Goal: Information Seeking & Learning: Learn about a topic

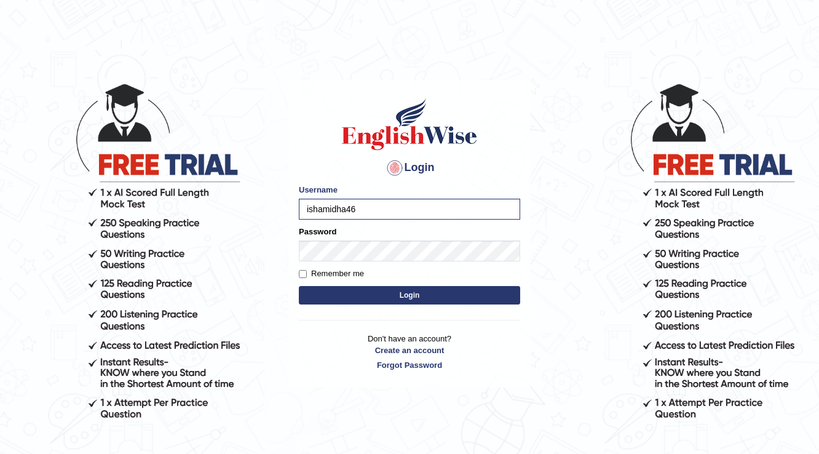
click at [299, 286] on button "Login" at bounding box center [409, 295] width 221 height 18
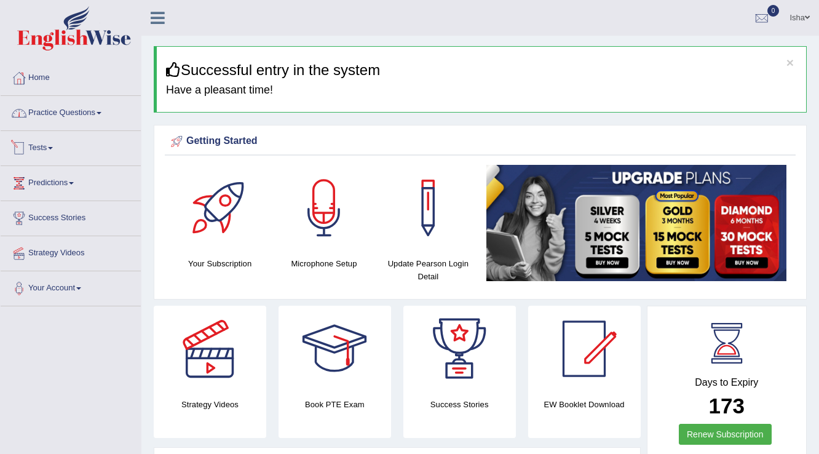
click at [66, 109] on link "Practice Questions" at bounding box center [71, 111] width 140 height 31
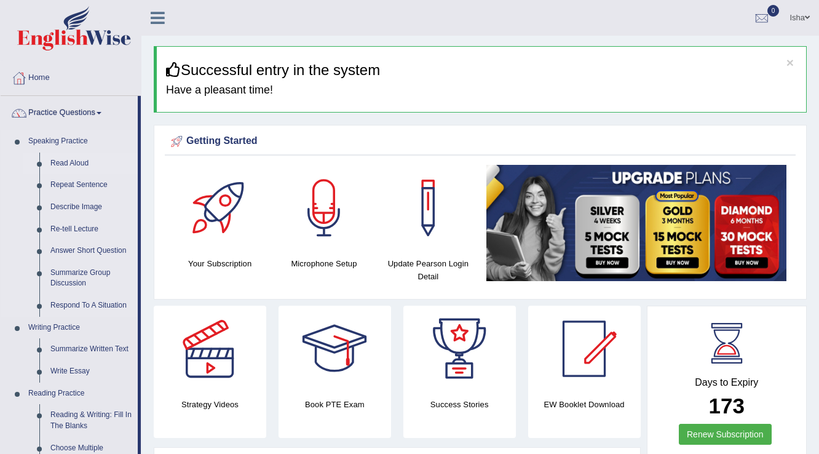
click at [73, 157] on link "Read Aloud" at bounding box center [91, 163] width 93 height 22
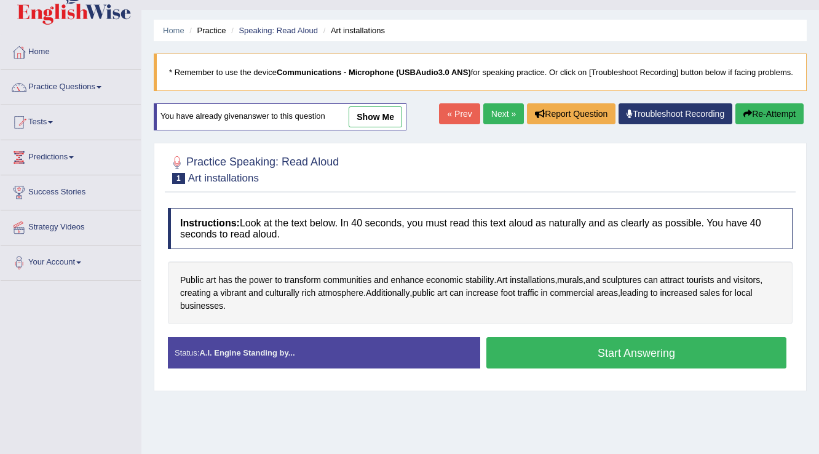
scroll to position [49, 0]
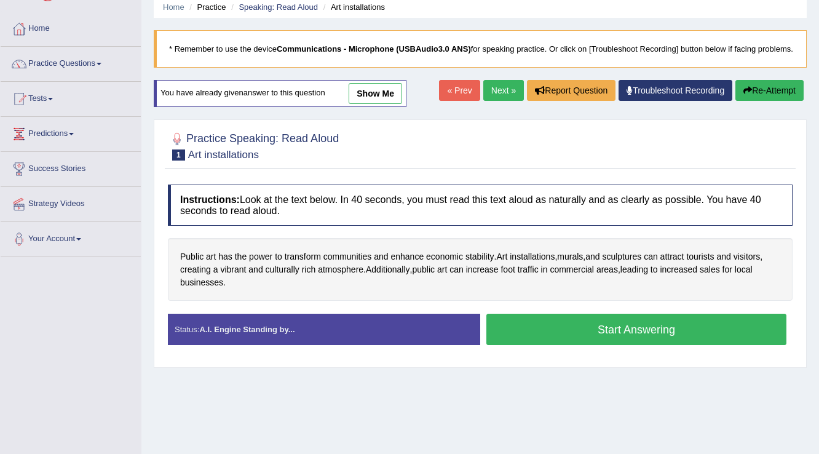
scroll to position [49, 0]
click at [555, 336] on button "Start Answering" at bounding box center [636, 329] width 300 height 31
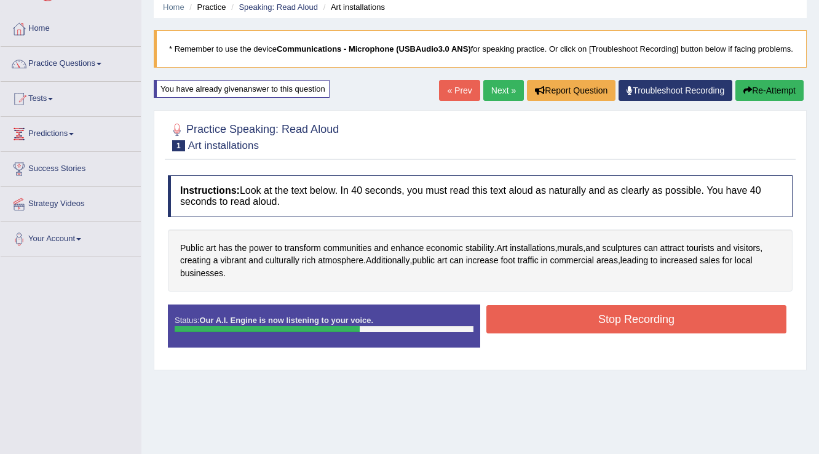
click at [587, 333] on button "Stop Recording" at bounding box center [636, 319] width 300 height 28
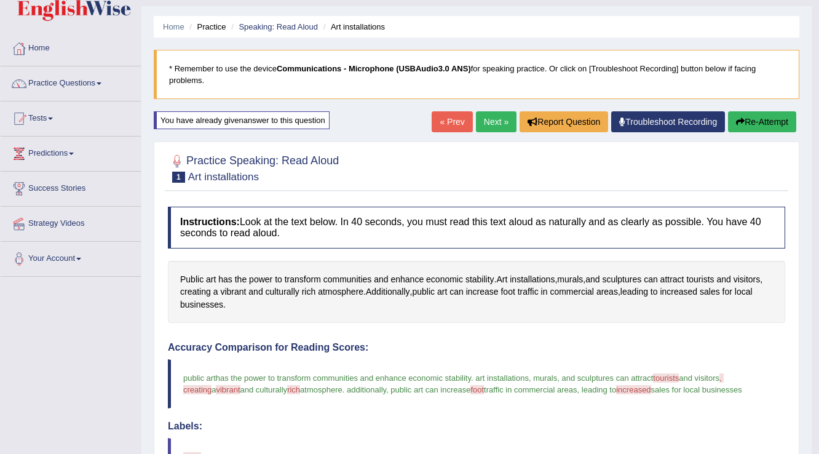
scroll to position [0, 0]
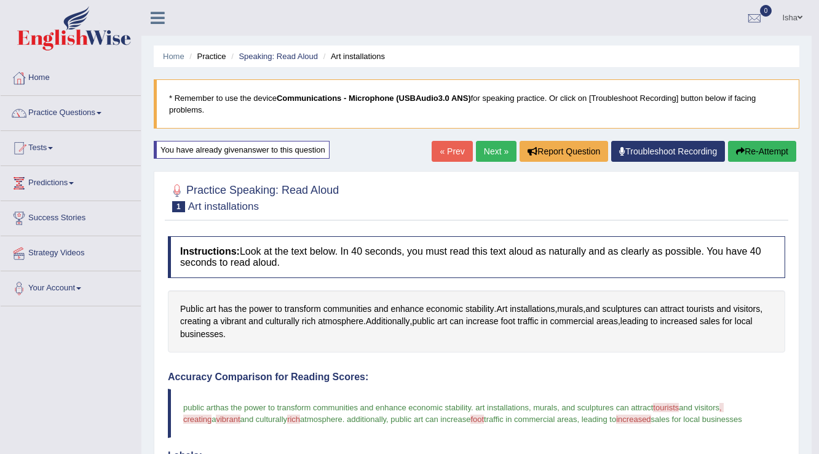
click at [496, 152] on link "Next »" at bounding box center [496, 151] width 41 height 21
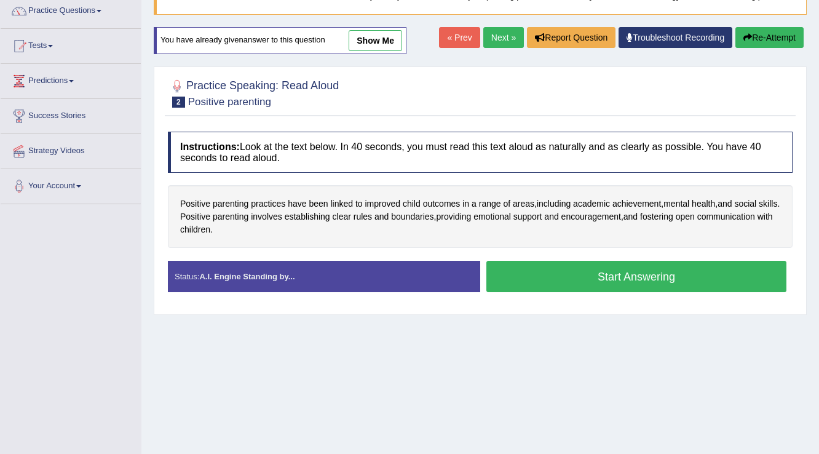
click at [572, 287] on button "Start Answering" at bounding box center [636, 276] width 300 height 31
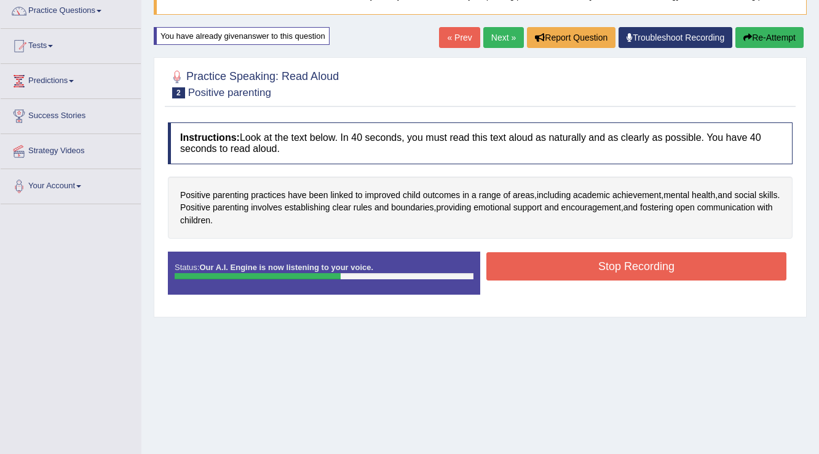
click at [615, 276] on button "Stop Recording" at bounding box center [636, 266] width 300 height 28
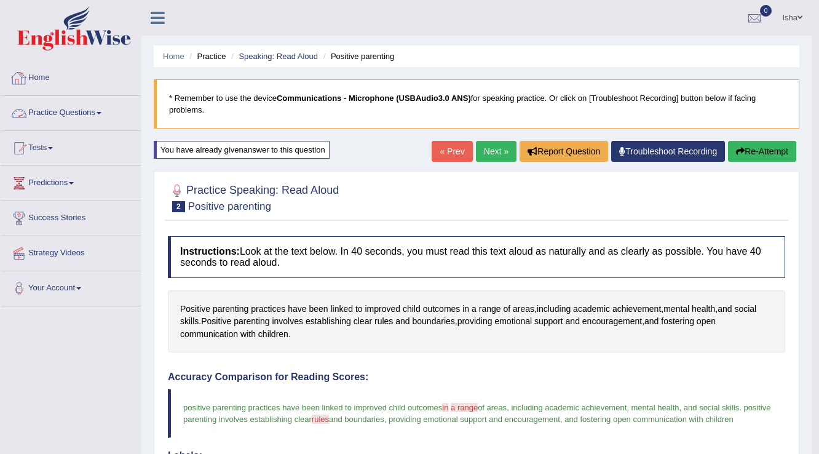
click at [62, 114] on link "Practice Questions" at bounding box center [71, 111] width 140 height 31
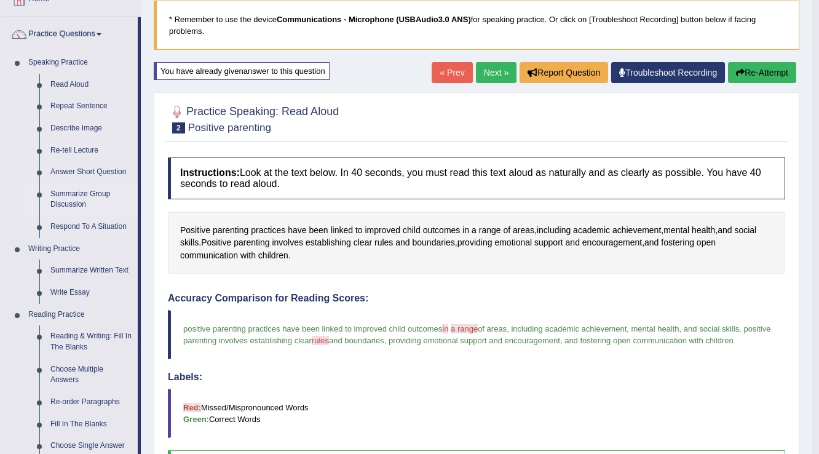
scroll to position [98, 0]
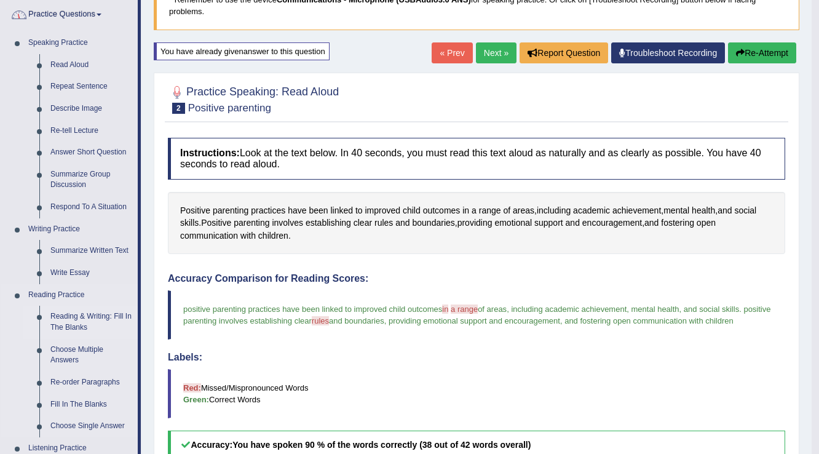
click at [66, 323] on link "Reading & Writing: Fill In The Blanks" at bounding box center [91, 322] width 93 height 33
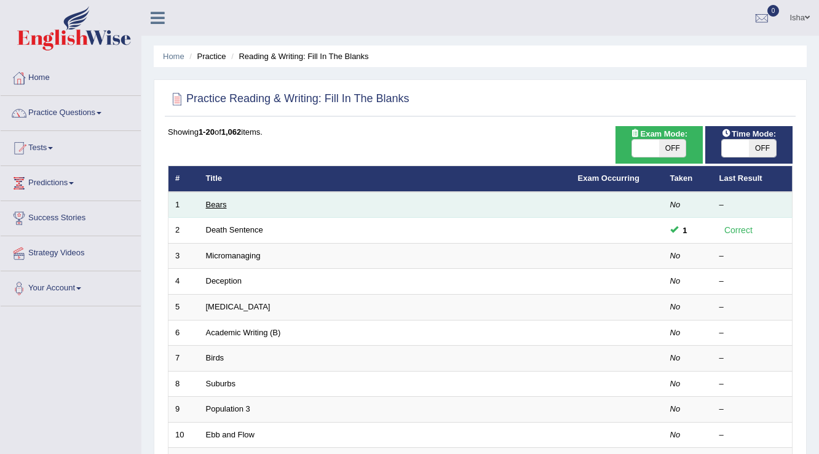
click at [216, 207] on link "Bears" at bounding box center [216, 204] width 21 height 9
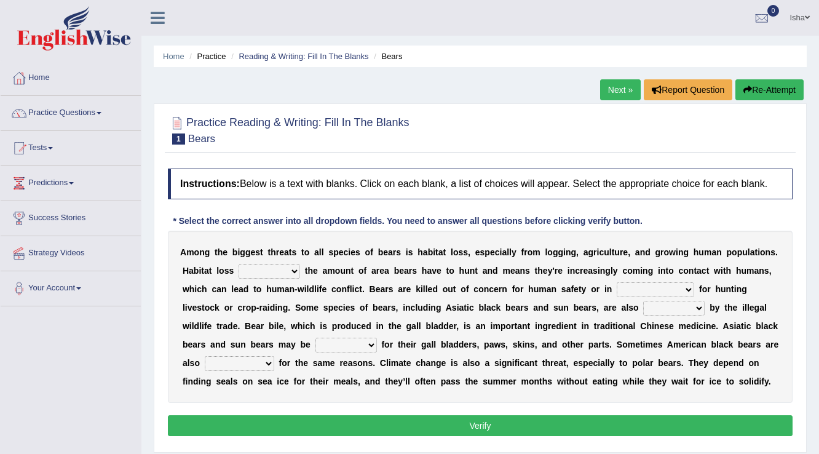
click at [286, 274] on select "increases reduces complies interacts" at bounding box center [269, 271] width 61 height 15
click at [396, 266] on b "b" at bounding box center [397, 271] width 6 height 10
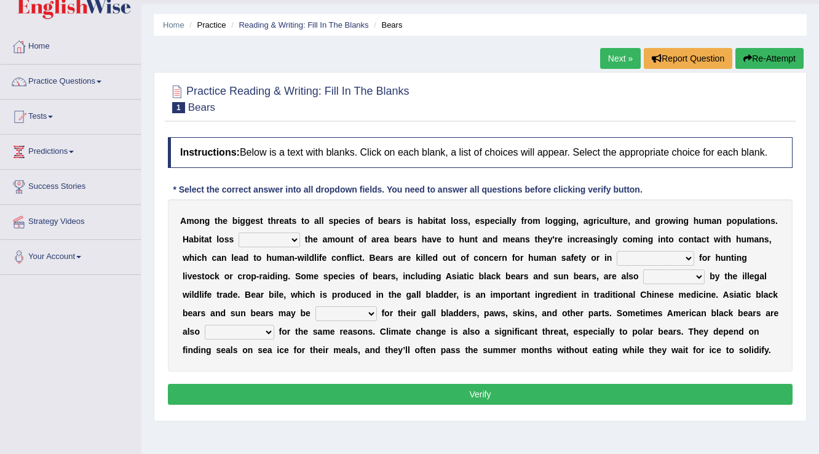
scroll to position [49, 0]
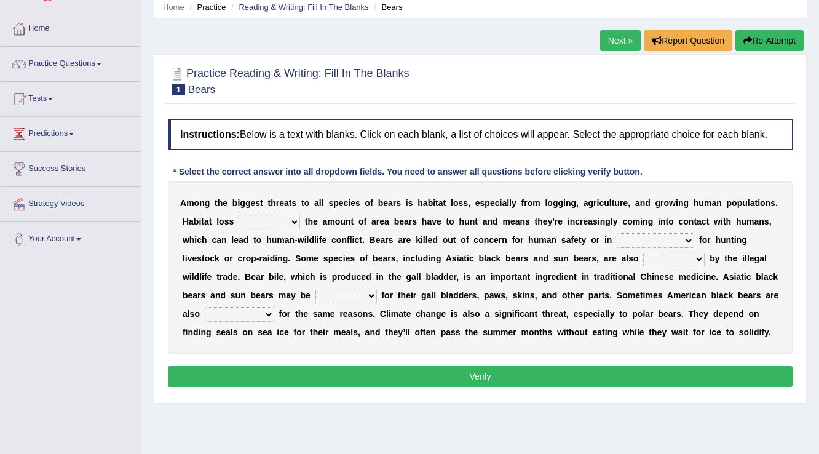
click at [286, 216] on select "increases reduces complies interacts" at bounding box center [269, 222] width 61 height 15
click at [295, 221] on select "increases reduces complies interacts" at bounding box center [269, 222] width 61 height 15
click at [290, 220] on select "increases reduces complies interacts" at bounding box center [269, 222] width 61 height 15
click at [239, 215] on select "increases reduces complies interacts" at bounding box center [269, 222] width 61 height 15
click at [295, 218] on select "increases reduces complies interacts" at bounding box center [269, 222] width 61 height 15
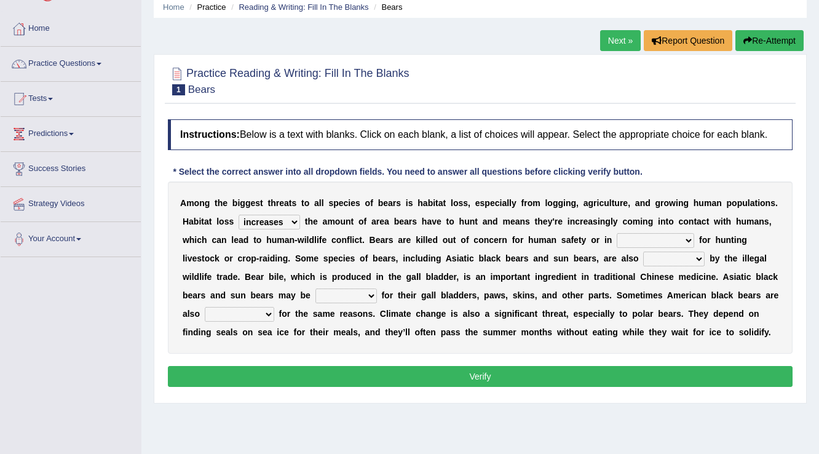
select select "reduces"
click at [239, 215] on select "increases reduces complies interacts" at bounding box center [269, 222] width 61 height 15
click at [690, 241] on select "coalition retaliation appreciation disinformation" at bounding box center [655, 240] width 77 height 15
select select "retaliation"
click at [617, 233] on select "coalition retaliation appreciation disinformation" at bounding box center [655, 240] width 77 height 15
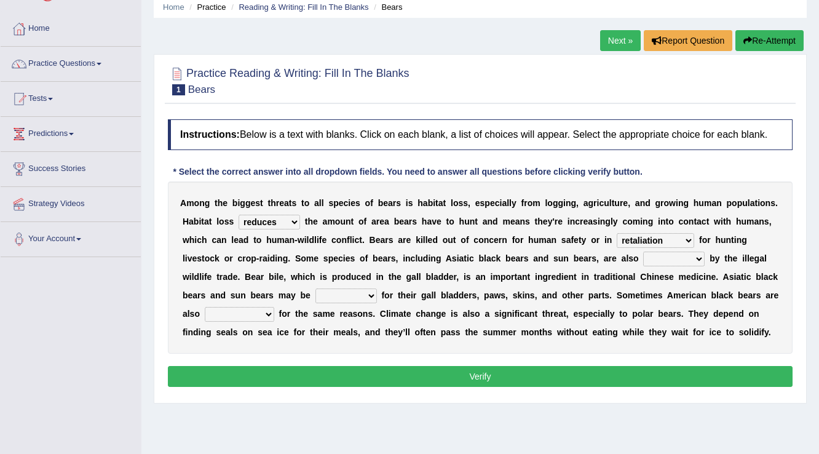
click at [700, 258] on select "protected prohibited fattened threatened" at bounding box center [673, 258] width 61 height 15
click at [643, 251] on select "protected prohibited fattened threatened" at bounding box center [673, 258] width 61 height 15
click at [696, 260] on select "protected prohibited fattened threatened" at bounding box center [673, 258] width 61 height 15
select select "threatened"
click at [643, 251] on select "protected prohibited fattened threatened" at bounding box center [673, 258] width 61 height 15
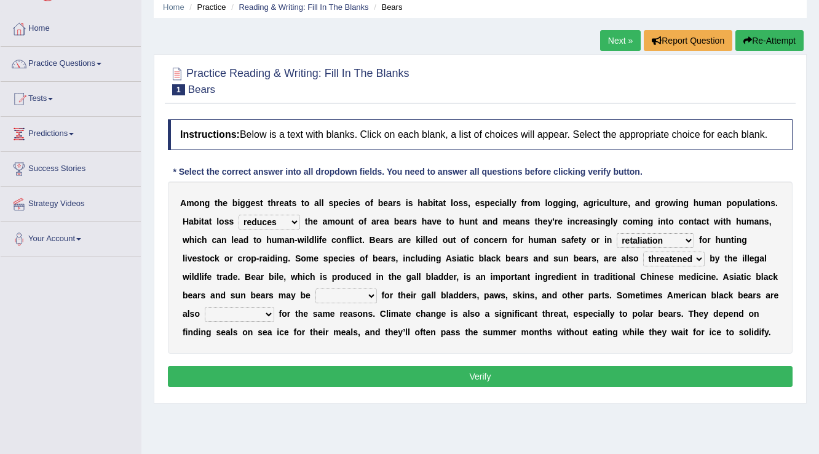
click at [371, 293] on select "poached squelched coached blenched" at bounding box center [345, 295] width 61 height 15
select select "poached"
click at [315, 288] on select "poached squelched coached blenched" at bounding box center [345, 295] width 61 height 15
click at [269, 310] on select "begot foreseen encountered targeted" at bounding box center [239, 314] width 69 height 15
select select "targeted"
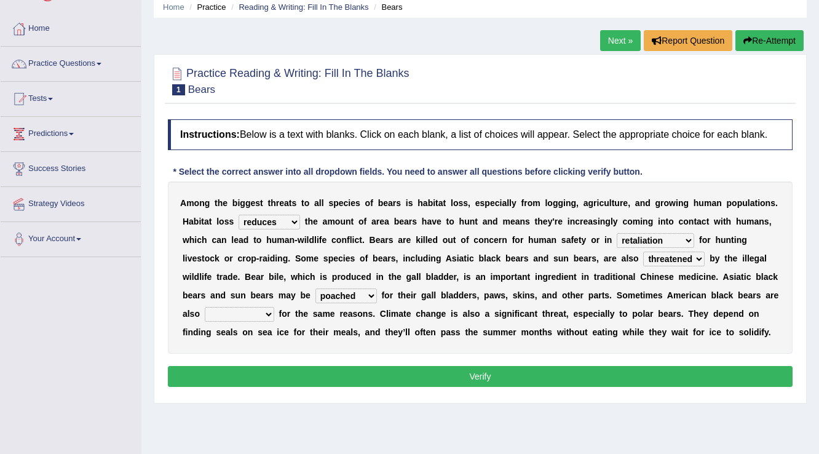
click at [205, 307] on select "begot foreseen encountered targeted" at bounding box center [239, 314] width 69 height 15
click at [267, 312] on select "begot foreseen encountered targeted" at bounding box center [239, 314] width 69 height 15
click at [205, 307] on select "begot foreseen encountered targeted" at bounding box center [239, 314] width 69 height 15
click at [408, 373] on button "Verify" at bounding box center [480, 376] width 625 height 21
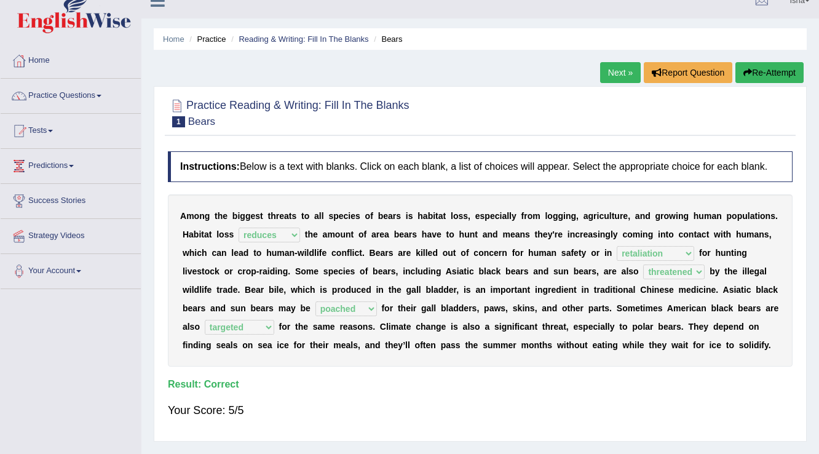
scroll to position [0, 0]
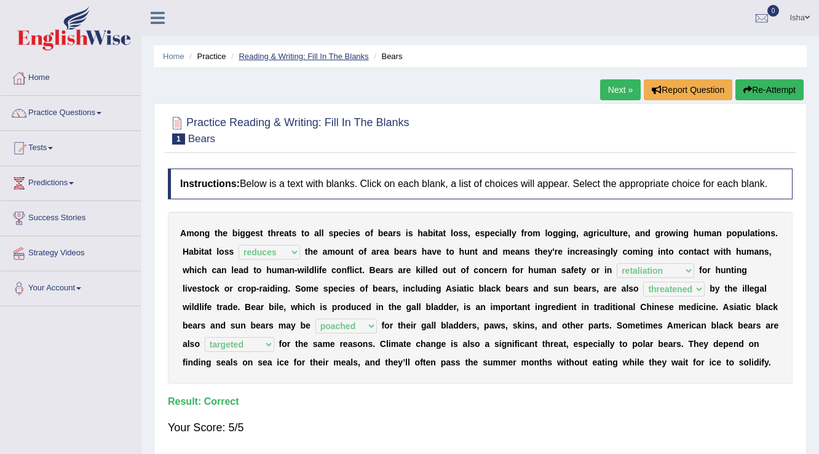
click at [283, 59] on link "Reading & Writing: Fill In The Blanks" at bounding box center [304, 56] width 130 height 9
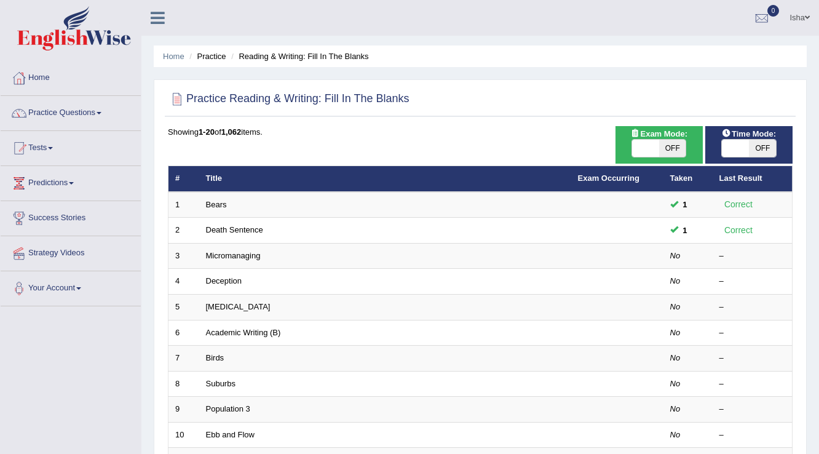
click at [654, 143] on span at bounding box center [645, 148] width 27 height 17
checkbox input "true"
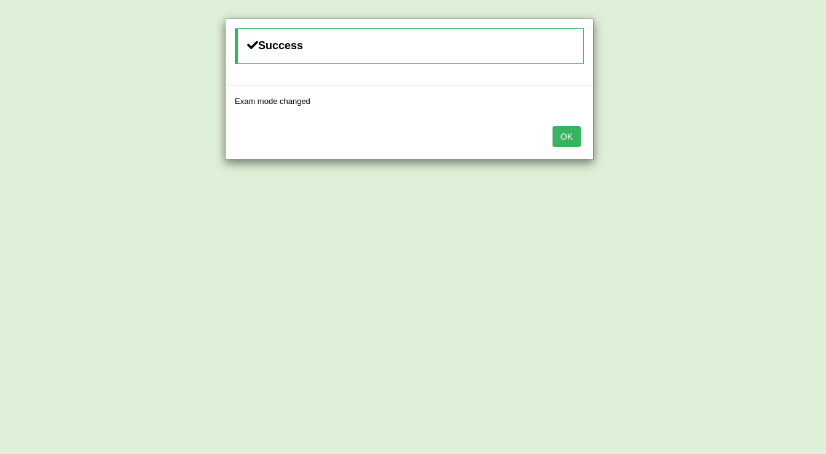
click at [575, 130] on button "OK" at bounding box center [567, 136] width 28 height 21
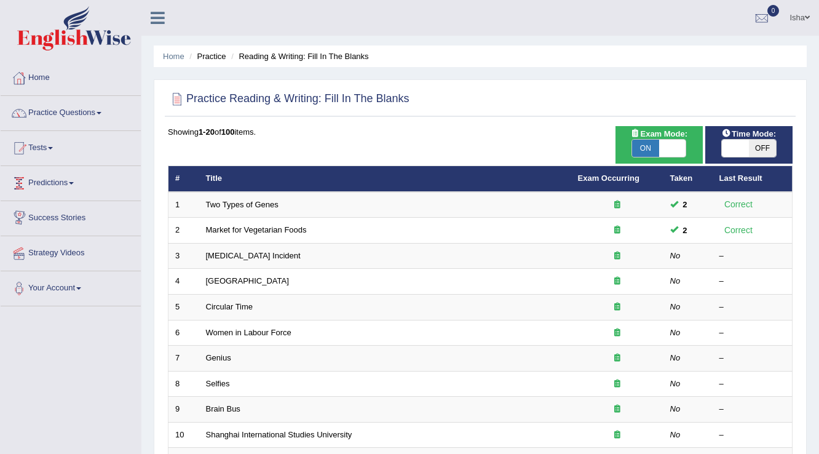
click at [41, 181] on link "Predictions" at bounding box center [71, 181] width 140 height 31
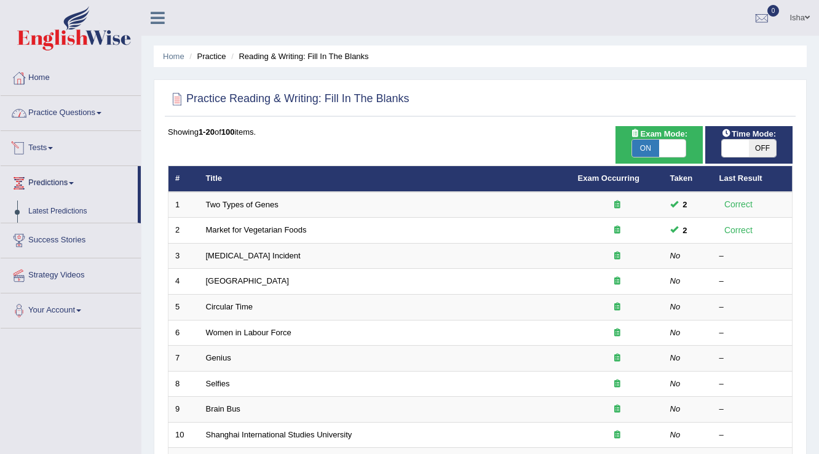
click at [55, 119] on link "Practice Questions" at bounding box center [71, 111] width 140 height 31
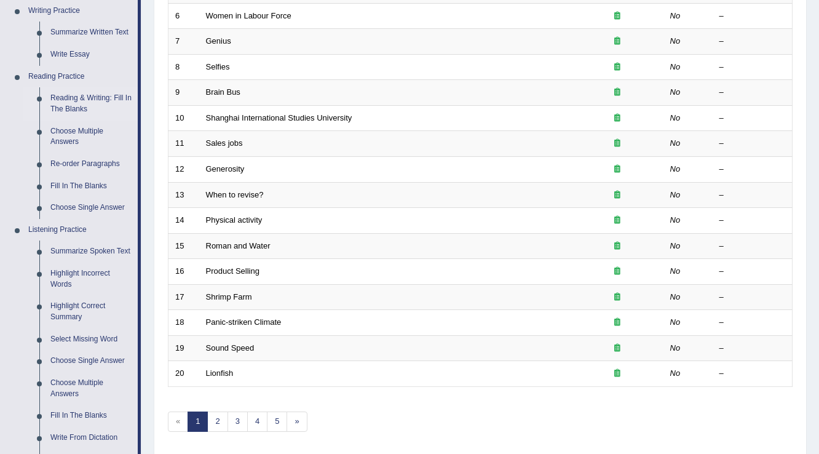
scroll to position [443, 0]
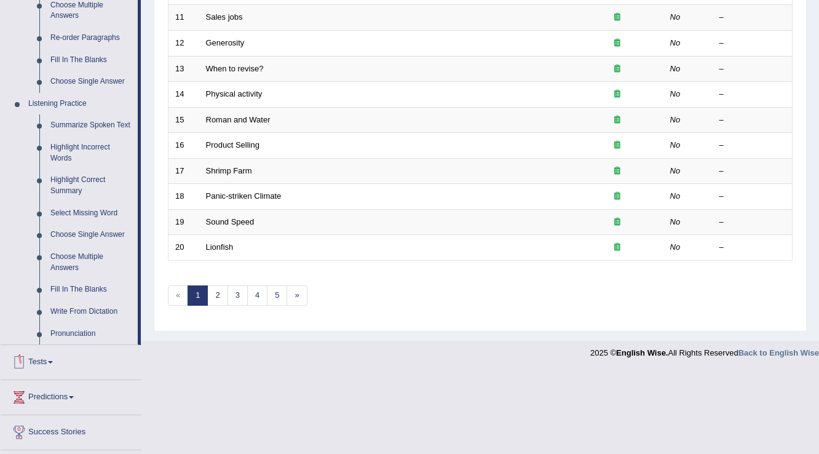
click at [43, 362] on link "Tests" at bounding box center [71, 360] width 140 height 31
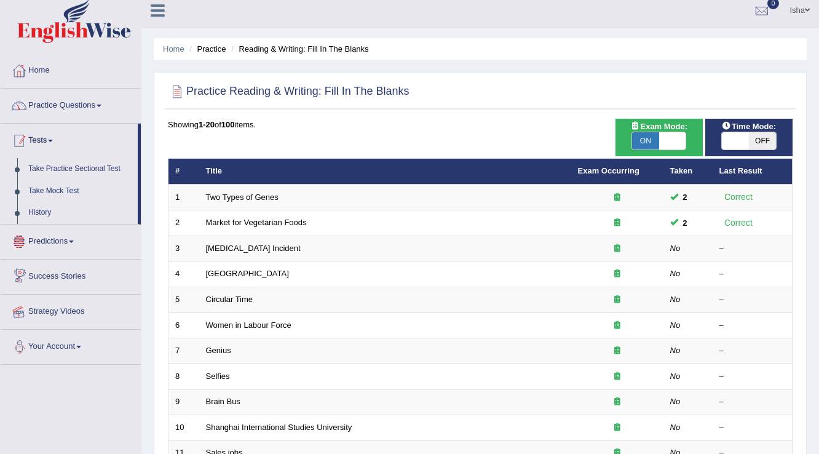
scroll to position [4, 0]
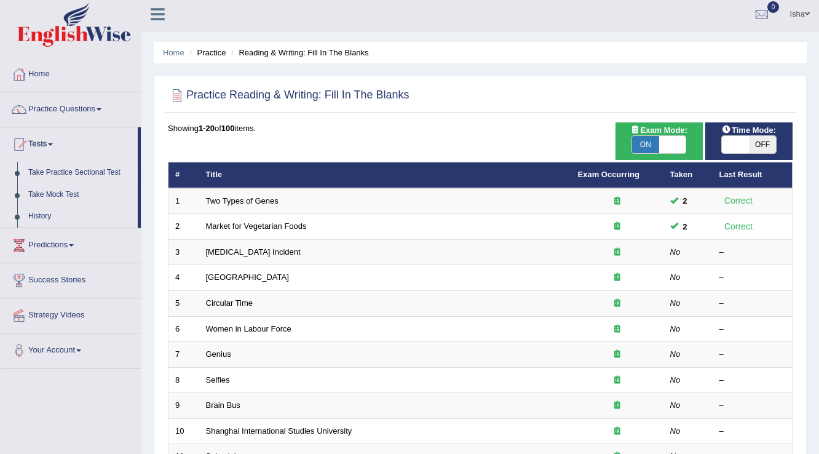
click at [64, 172] on link "Take Practice Sectional Test" at bounding box center [80, 173] width 115 height 22
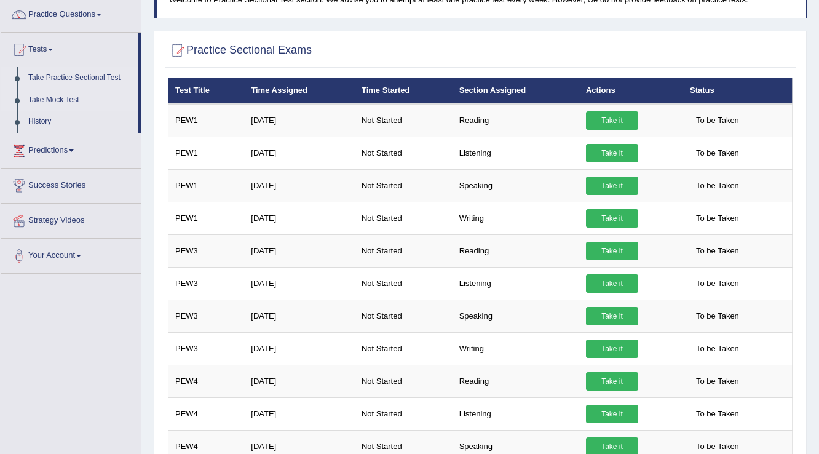
click at [44, 96] on link "Take Mock Test" at bounding box center [80, 100] width 115 height 22
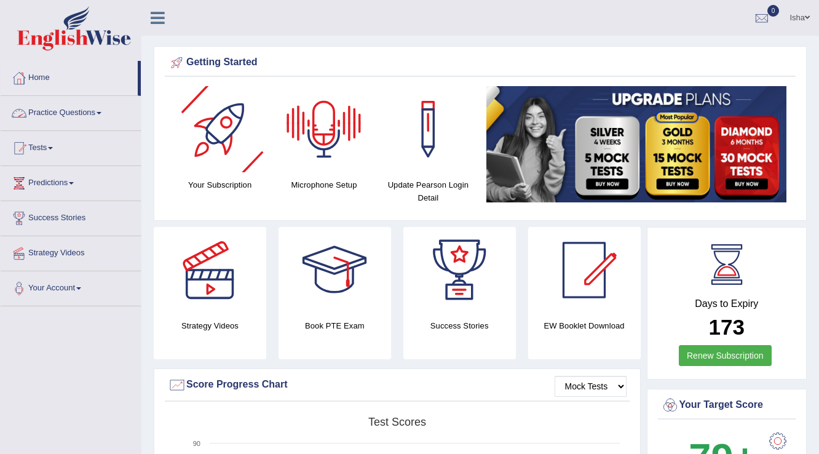
click at [86, 113] on link "Practice Questions" at bounding box center [71, 111] width 140 height 31
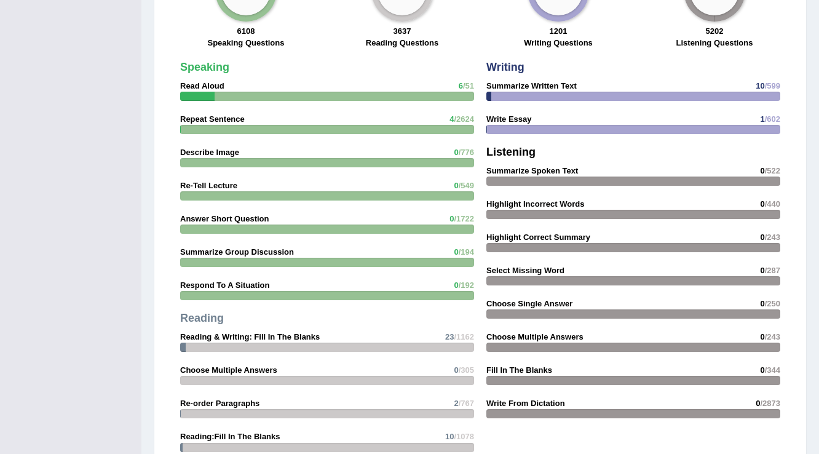
scroll to position [990, 0]
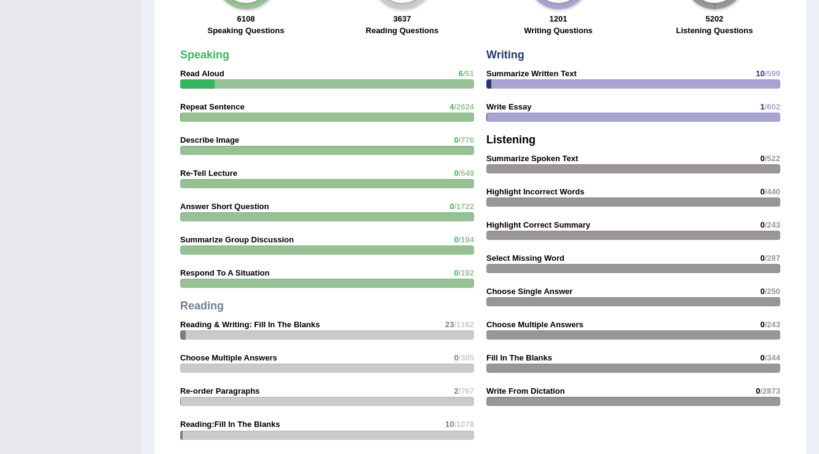
click at [350, 285] on div "Speaking Read Aloud 6 /51 Repeat Sentence 4 /2624 Describe Image 0 /776 Re-Tell…" at bounding box center [327, 264] width 306 height 442
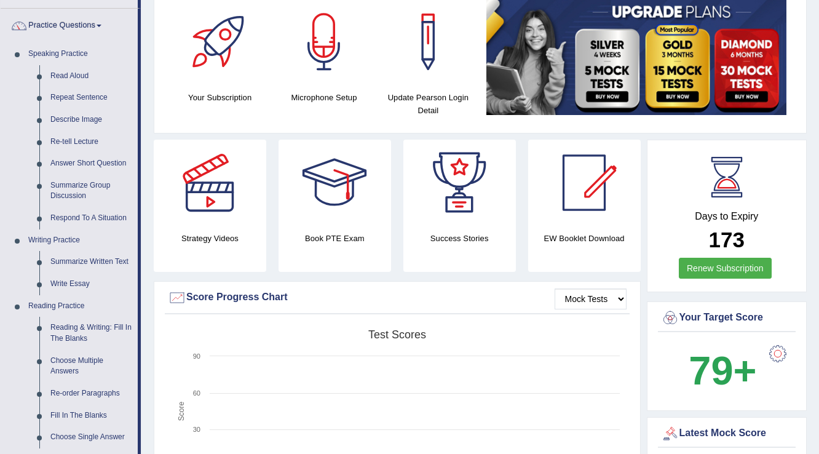
scroll to position [0, 0]
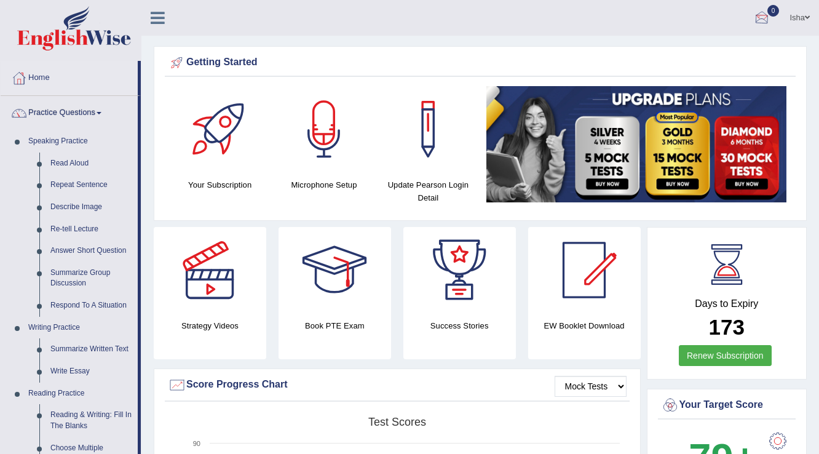
click at [783, 18] on link "Isha" at bounding box center [799, 16] width 39 height 32
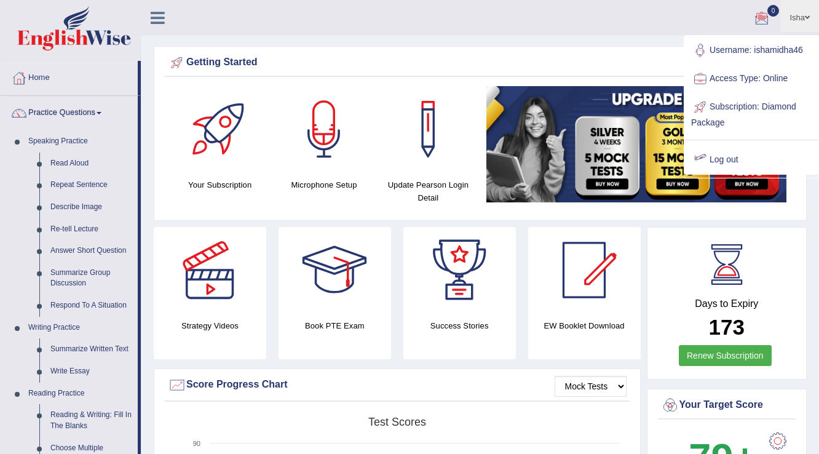
click at [733, 160] on link "Log out" at bounding box center [751, 160] width 133 height 28
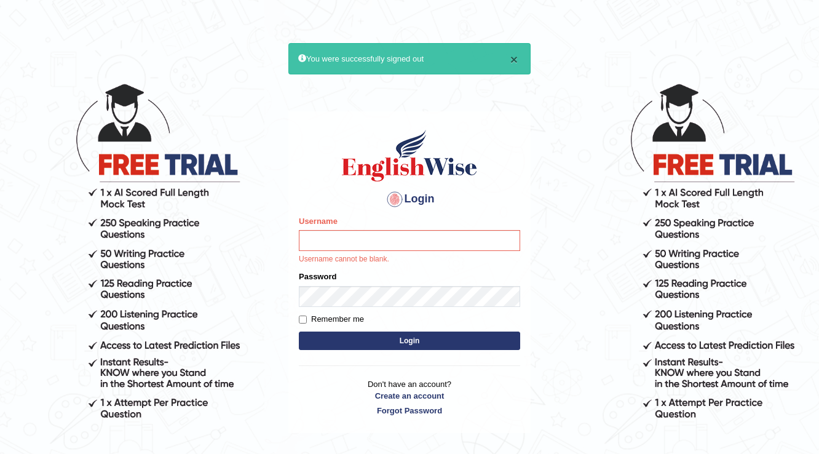
click at [513, 54] on button "×" at bounding box center [513, 59] width 7 height 13
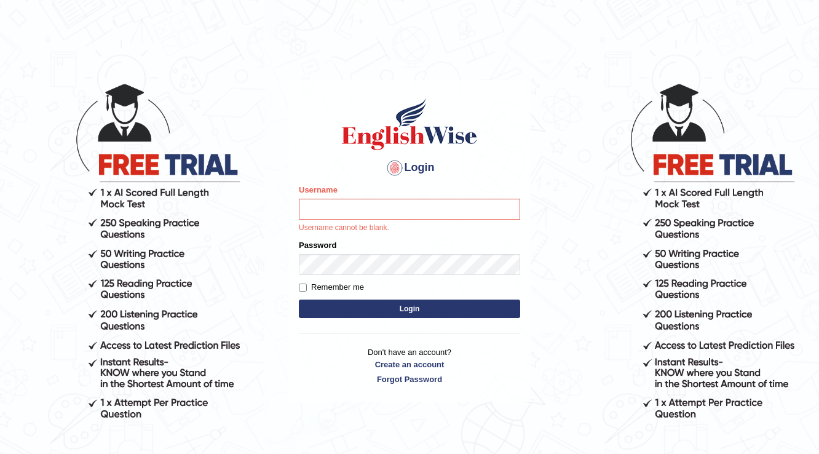
click at [516, 71] on main "Login Please fix the following errors: Username Username cannot be blank. Passw…" at bounding box center [409, 222] width 246 height 362
click at [232, 77] on body "Login Please fix the following errors: Username Username cannot be blank. Passw…" at bounding box center [409, 268] width 819 height 454
drag, startPoint x: 425, startPoint y: 200, endPoint x: 424, endPoint y: 209, distance: 9.2
click at [425, 200] on input "Username" at bounding box center [409, 209] width 221 height 21
click at [346, 214] on input "i" at bounding box center [409, 209] width 221 height 21
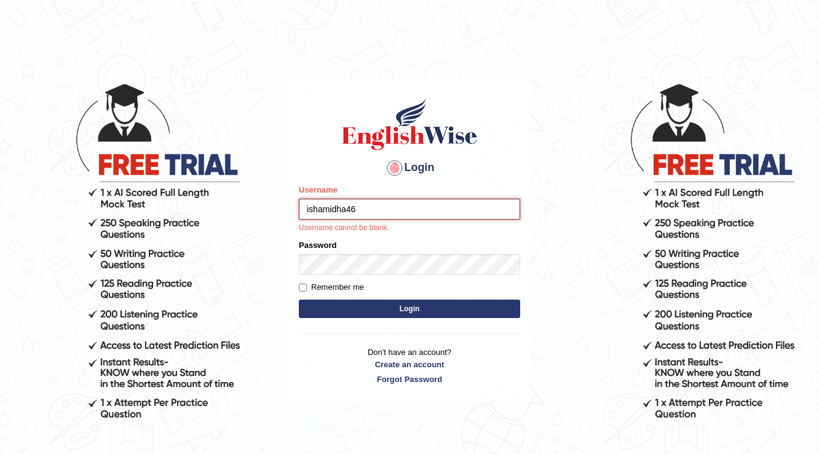
type input "ishamidha46"
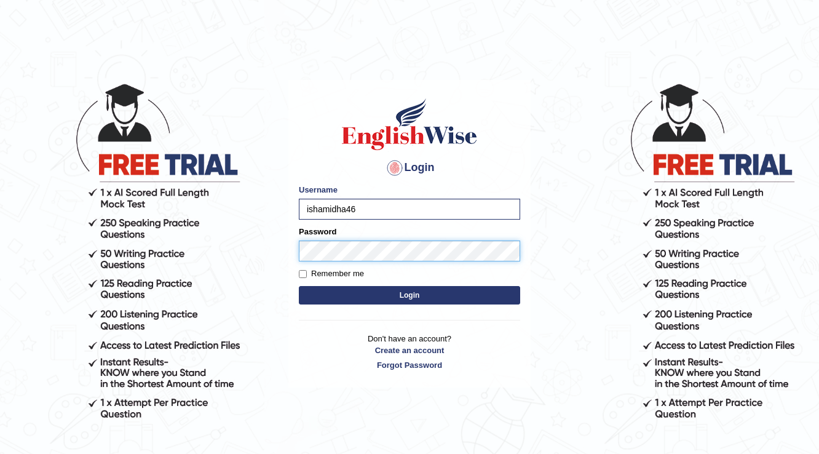
click at [299, 286] on button "Login" at bounding box center [409, 295] width 221 height 18
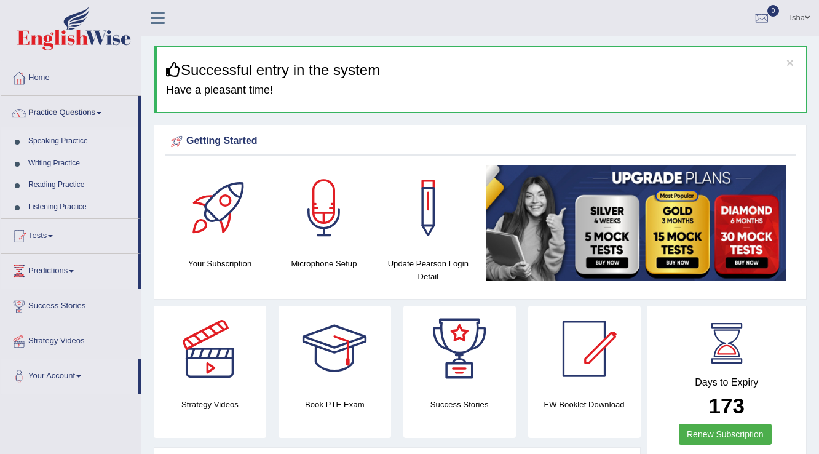
click at [50, 133] on link "Speaking Practice" at bounding box center [80, 141] width 115 height 22
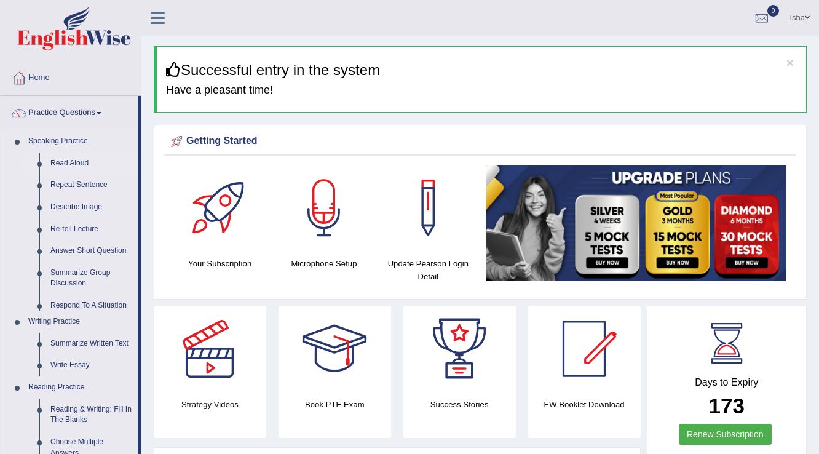
click at [78, 154] on link "Read Aloud" at bounding box center [91, 163] width 93 height 22
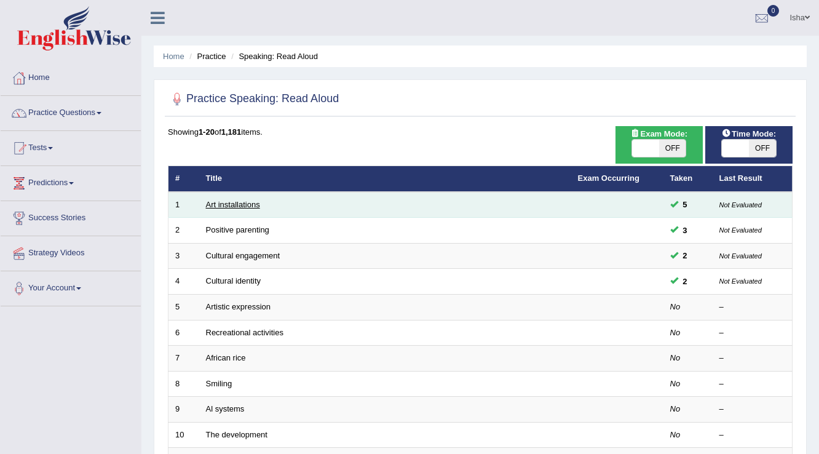
click at [224, 207] on link "Art installations" at bounding box center [233, 204] width 54 height 9
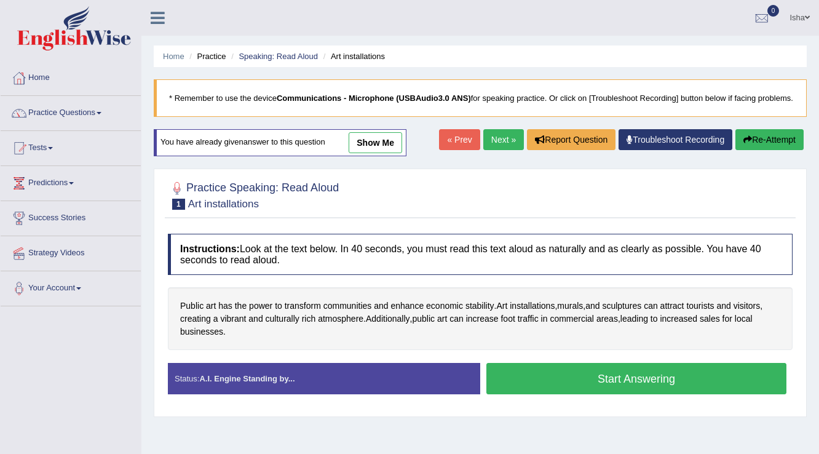
click at [595, 390] on button "Start Answering" at bounding box center [636, 378] width 300 height 31
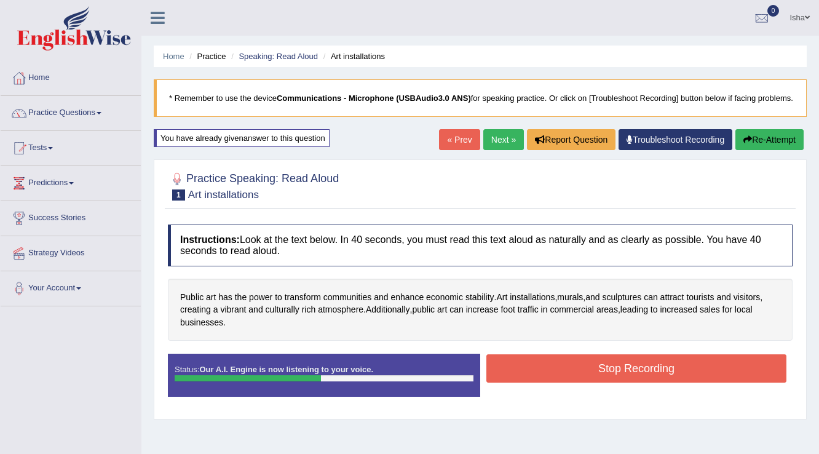
click at [598, 382] on button "Stop Recording" at bounding box center [636, 368] width 300 height 28
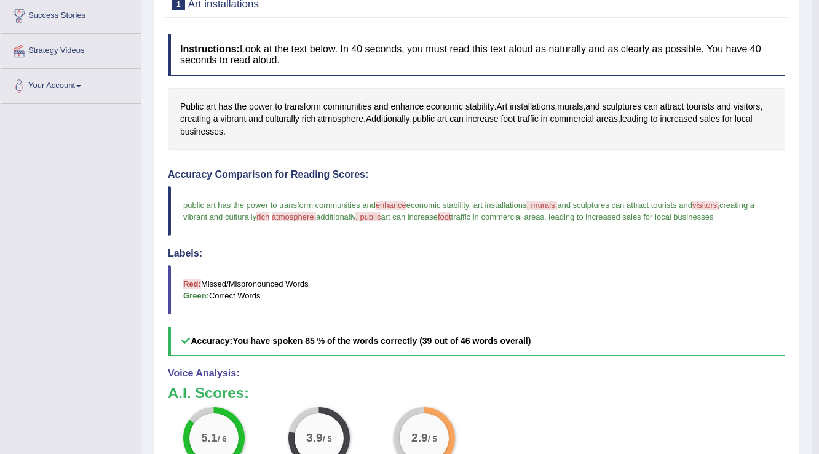
scroll to position [197, 0]
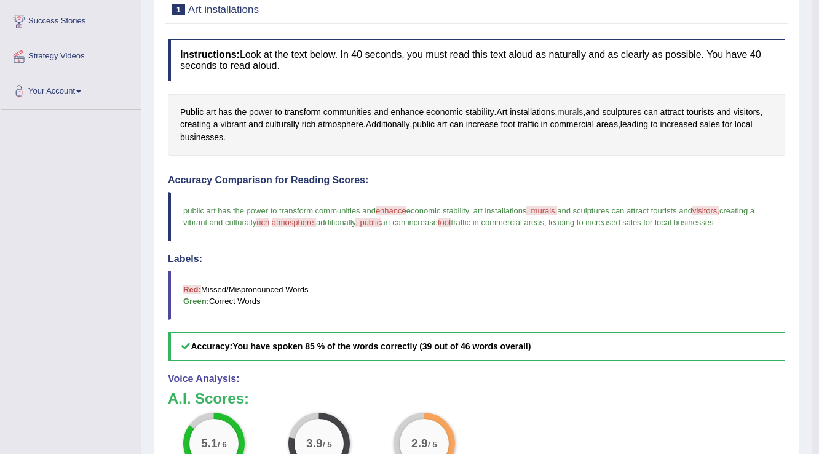
click at [568, 113] on span "murals" at bounding box center [570, 112] width 26 height 13
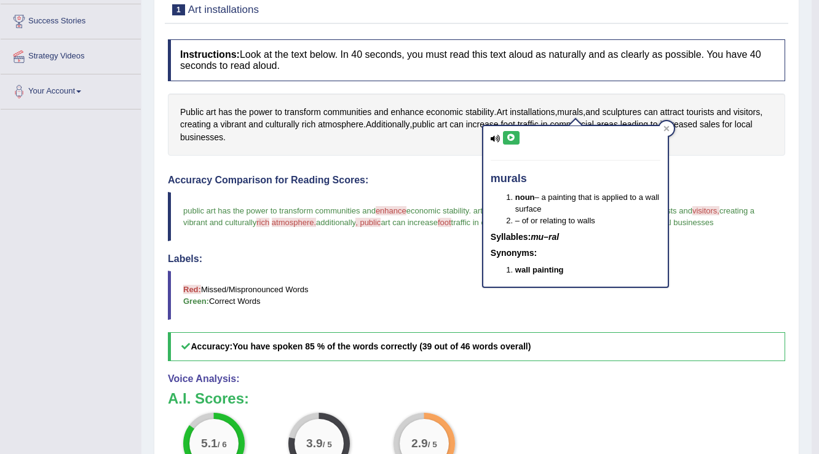
click at [511, 143] on button at bounding box center [511, 138] width 17 height 14
click at [511, 138] on icon at bounding box center [511, 137] width 9 height 7
click at [496, 138] on icon at bounding box center [496, 139] width 10 height 8
click at [435, 159] on div "Instructions: Look at the text below. In 40 seconds, you must read this text al…" at bounding box center [476, 317] width 623 height 569
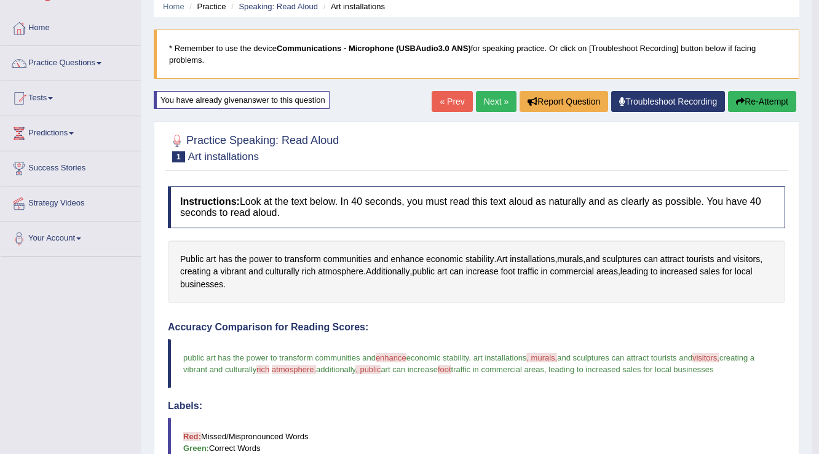
scroll to position [49, 0]
click at [495, 101] on link "Next »" at bounding box center [496, 102] width 41 height 21
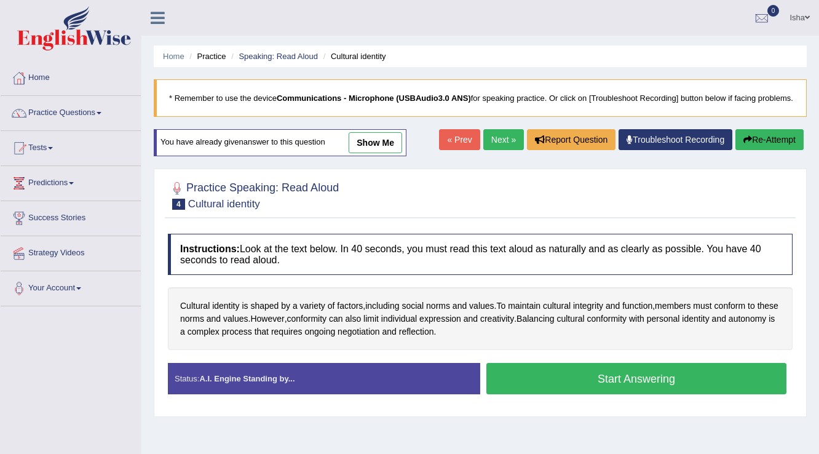
click at [486, 148] on link "Next »" at bounding box center [503, 139] width 41 height 21
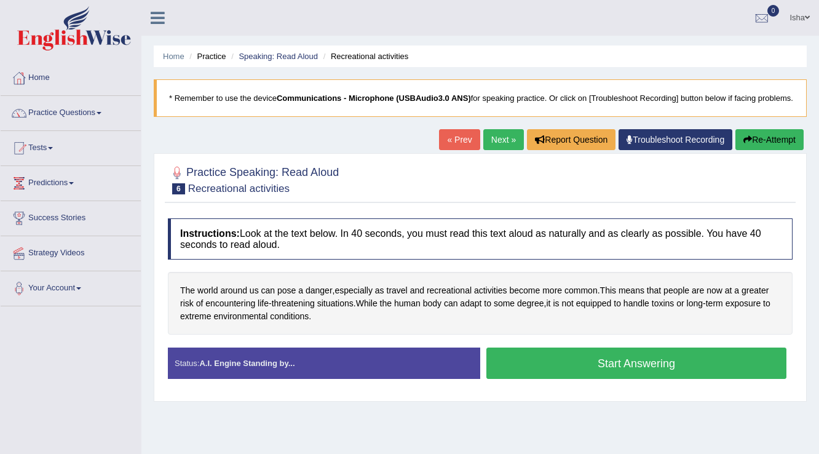
click at [580, 369] on button "Start Answering" at bounding box center [636, 362] width 300 height 31
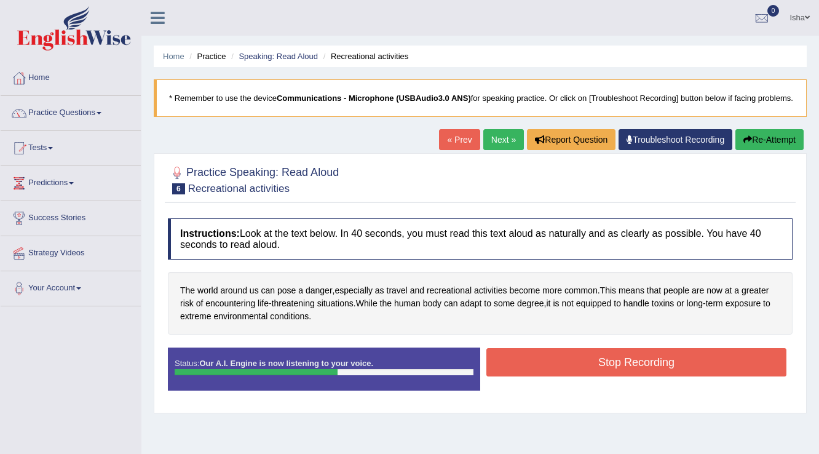
click at [580, 369] on button "Stop Recording" at bounding box center [636, 362] width 300 height 28
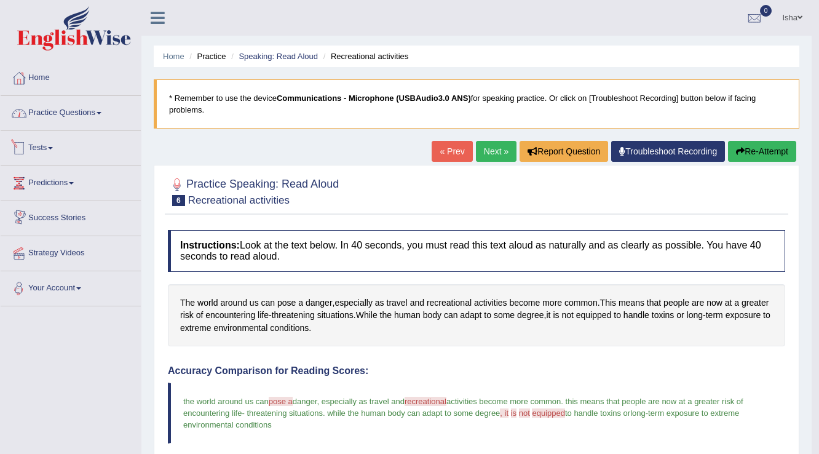
click at [82, 115] on link "Practice Questions" at bounding box center [71, 111] width 140 height 31
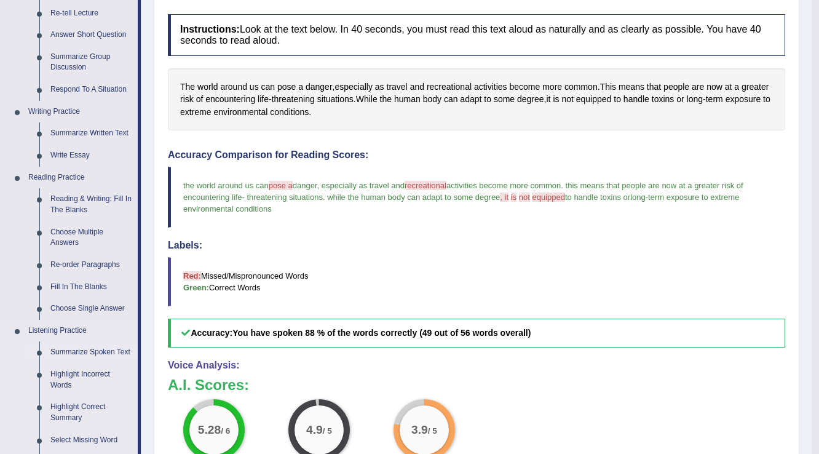
scroll to position [246, 0]
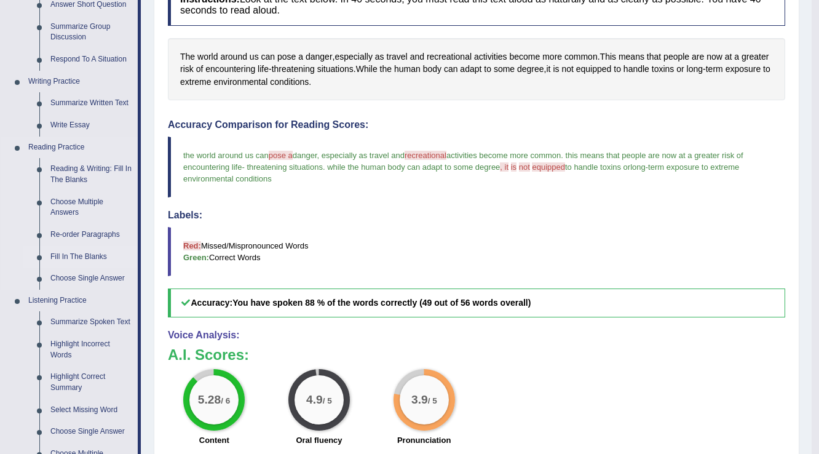
click at [79, 254] on link "Fill In The Blanks" at bounding box center [91, 257] width 93 height 22
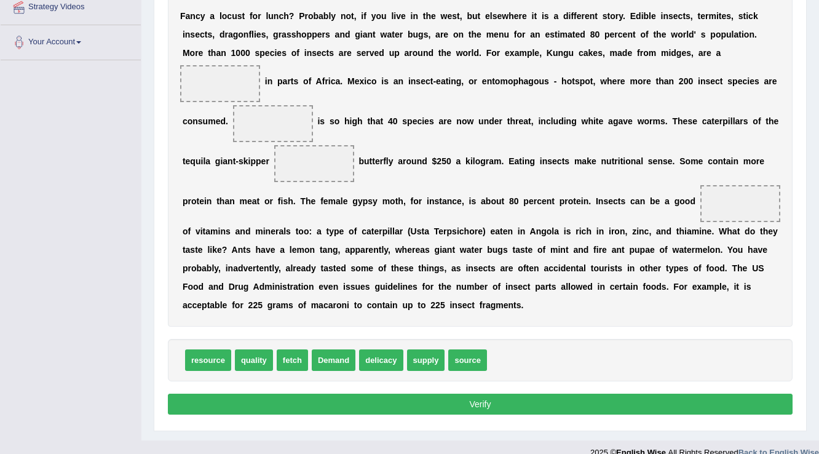
scroll to position [197, 0]
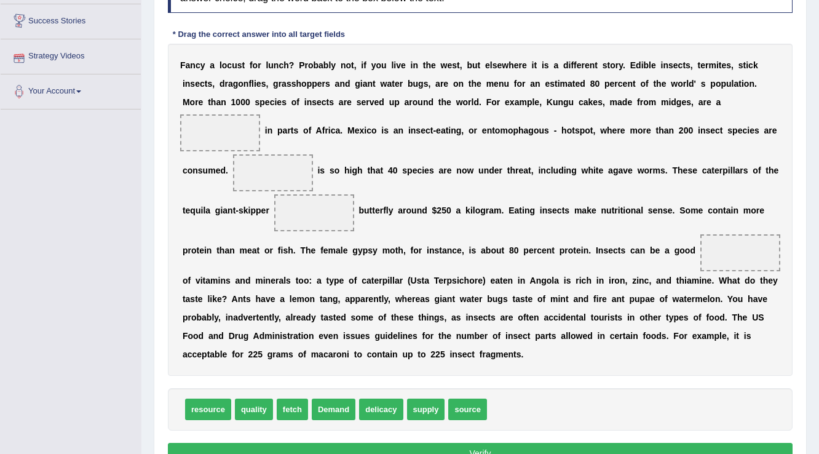
click at [242, 128] on span at bounding box center [220, 132] width 80 height 37
drag, startPoint x: 460, startPoint y: 413, endPoint x: 210, endPoint y: 138, distance: 372.1
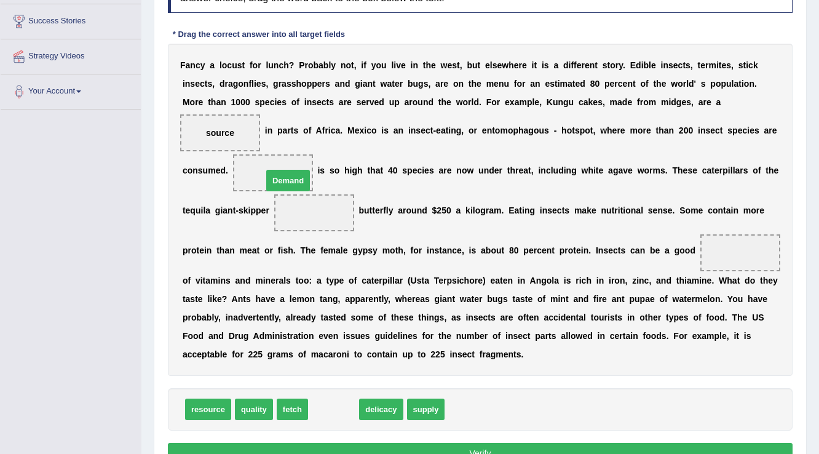
drag, startPoint x: 342, startPoint y: 408, endPoint x: 296, endPoint y: 180, distance: 233.2
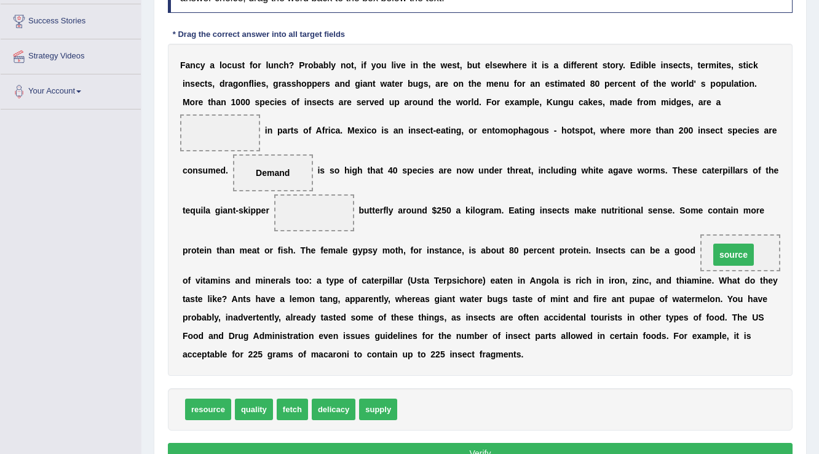
drag, startPoint x: 231, startPoint y: 133, endPoint x: 744, endPoint y: 255, distance: 527.6
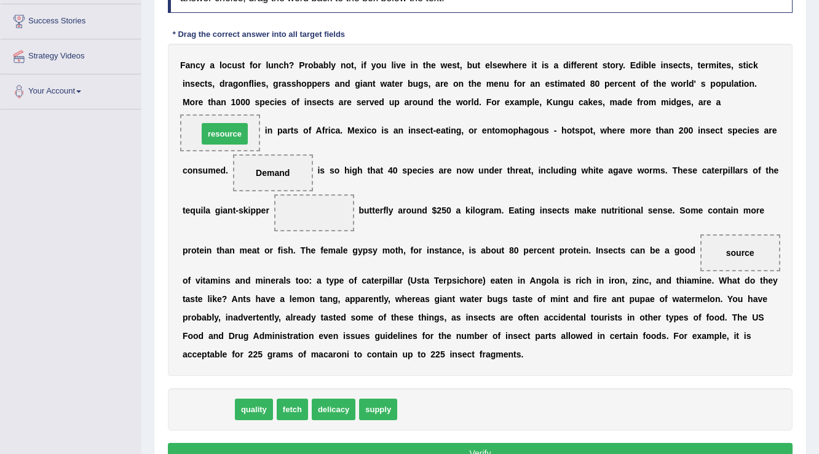
drag, startPoint x: 215, startPoint y: 411, endPoint x: 231, endPoint y: 135, distance: 275.9
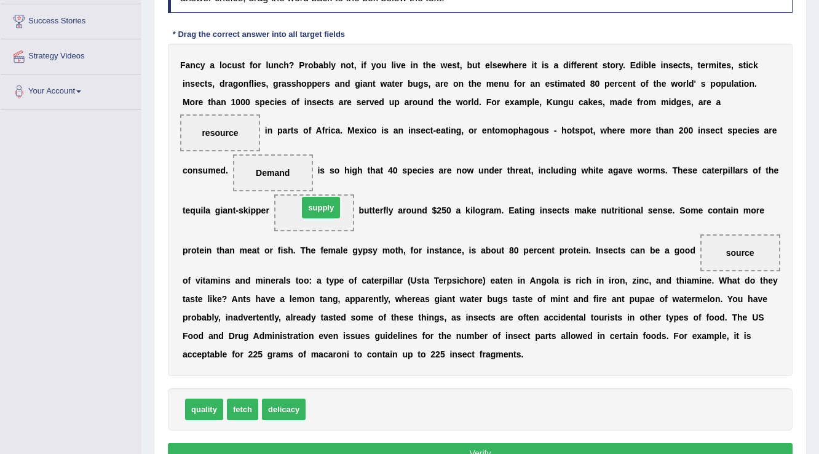
drag, startPoint x: 335, startPoint y: 409, endPoint x: 328, endPoint y: 207, distance: 201.8
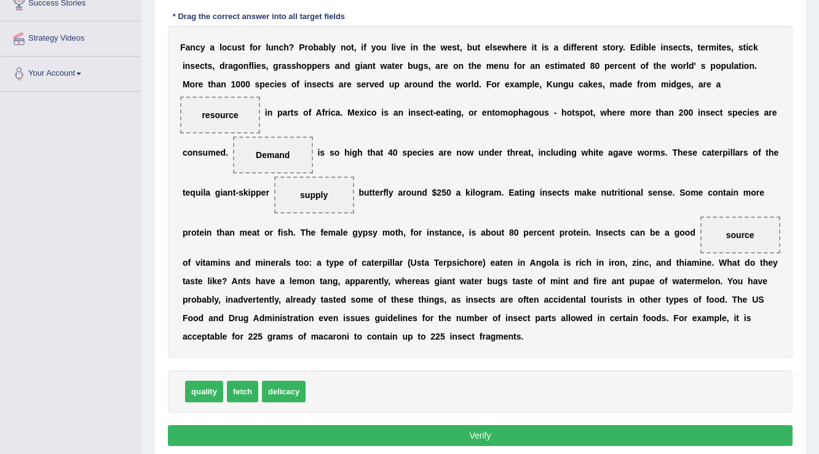
scroll to position [211, 0]
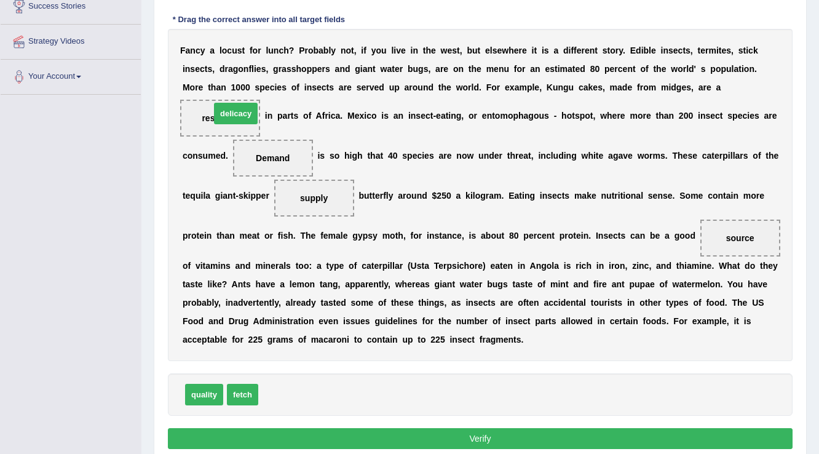
drag, startPoint x: 272, startPoint y: 396, endPoint x: 223, endPoint y: 115, distance: 285.1
click at [228, 431] on button "Verify" at bounding box center [480, 438] width 625 height 21
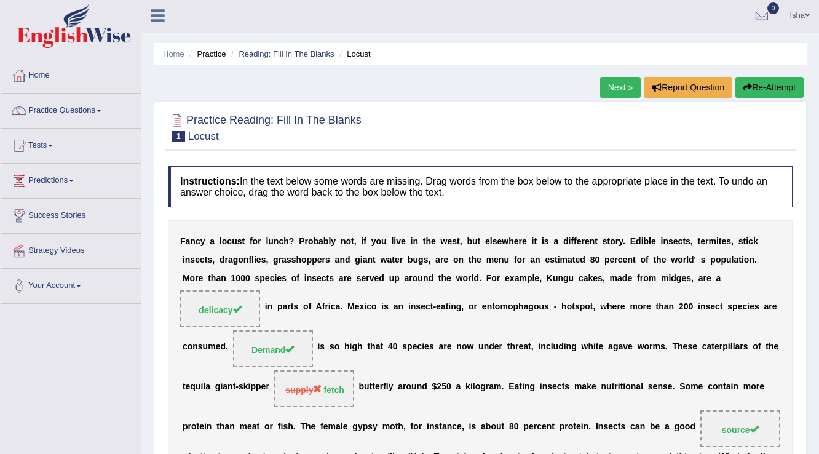
scroll to position [0, 0]
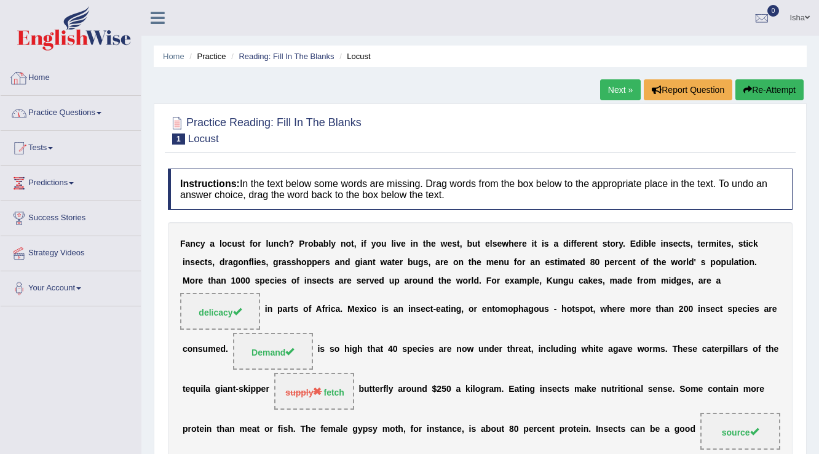
click at [44, 108] on link "Practice Questions" at bounding box center [71, 111] width 140 height 31
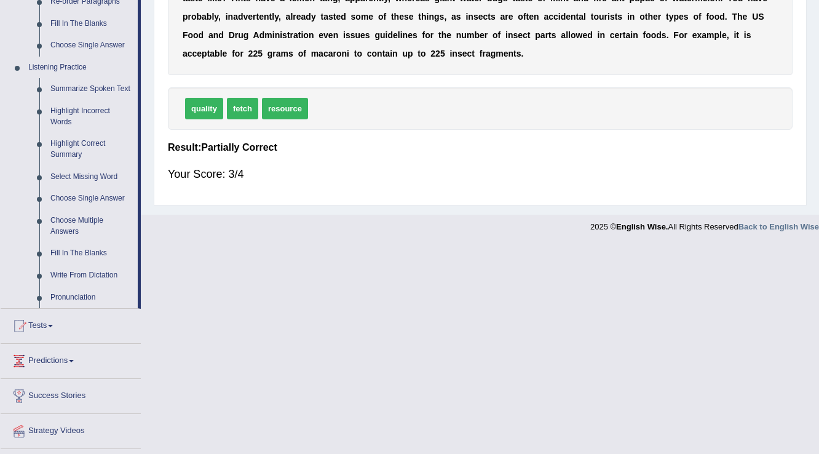
scroll to position [492, 0]
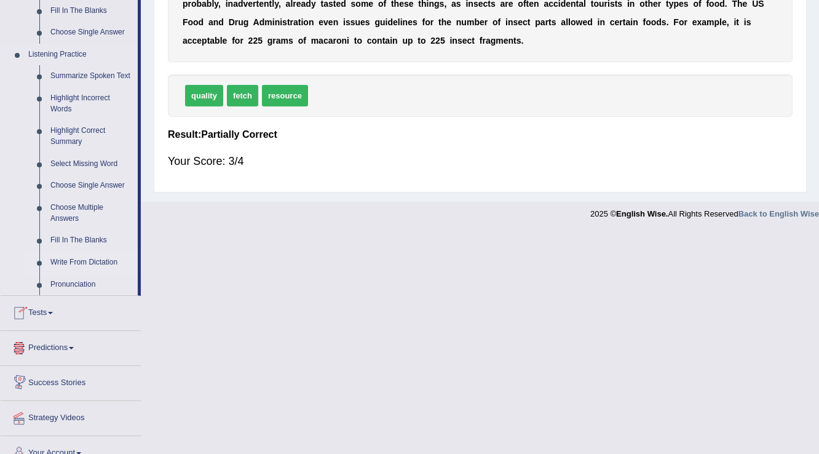
click at [69, 266] on link "Write From Dictation" at bounding box center [91, 262] width 93 height 22
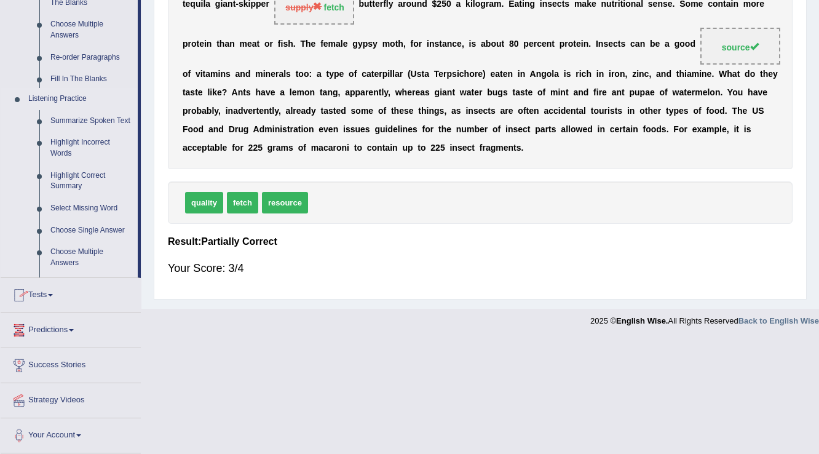
scroll to position [384, 0]
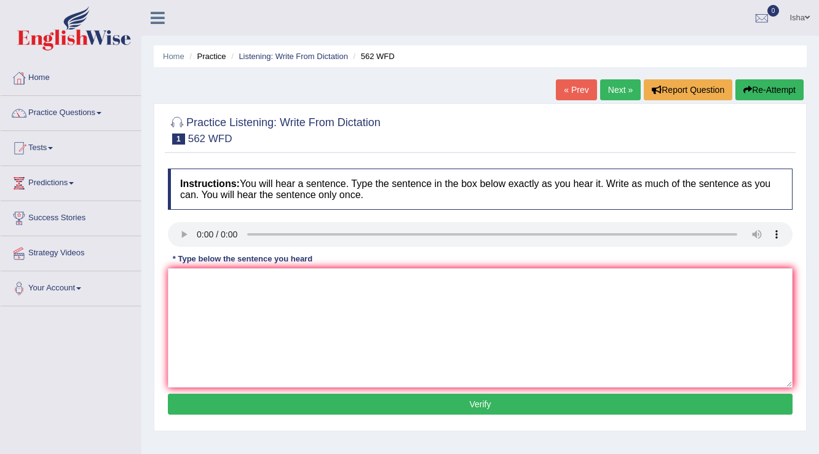
click at [227, 202] on h4 "Instructions: You will hear a sentence. Type the sentence in the box below exac…" at bounding box center [480, 188] width 625 height 41
click at [239, 202] on h4 "Instructions: You will hear a sentence. Type the sentence in the box below exac…" at bounding box center [480, 188] width 625 height 41
click at [192, 294] on textarea at bounding box center [480, 327] width 625 height 119
click at [339, 280] on textarea "The gap between the poor and rich is doesnot increase increases." at bounding box center [480, 327] width 625 height 119
drag, startPoint x: 471, startPoint y: 274, endPoint x: 464, endPoint y: 275, distance: 7.5
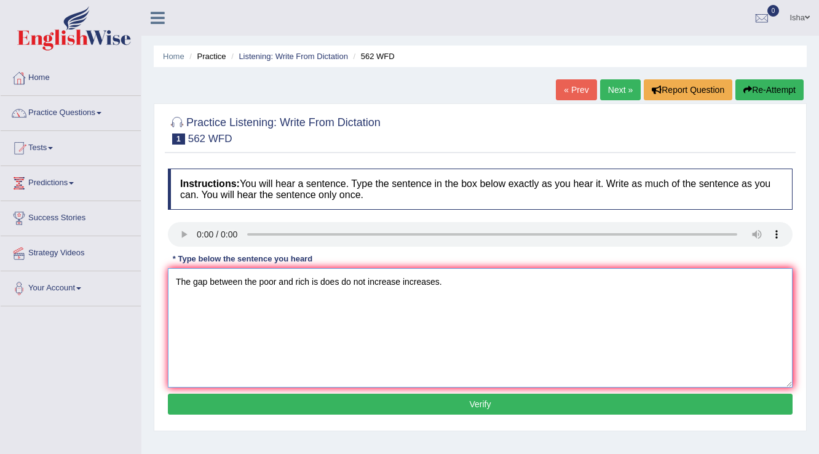
click at [467, 275] on textarea "The gap between the poor and rich is does do not increase increases." at bounding box center [480, 327] width 625 height 119
type textarea "The gap between the poor and rich is does do not increase increases."
drag, startPoint x: 312, startPoint y: 411, endPoint x: 310, endPoint y: 401, distance: 9.4
click at [312, 411] on button "Verify" at bounding box center [480, 403] width 625 height 21
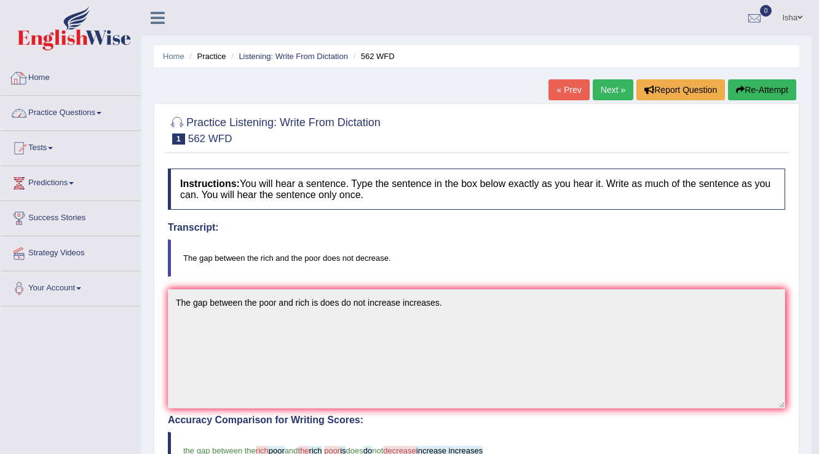
click at [67, 116] on link "Practice Questions" at bounding box center [71, 111] width 140 height 31
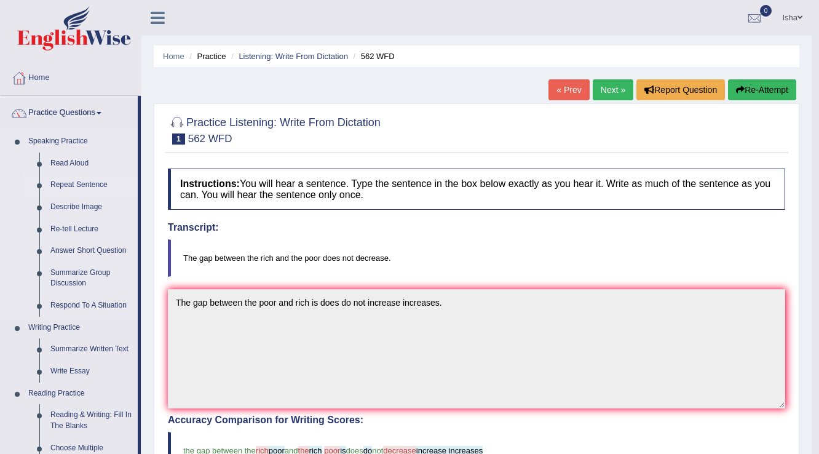
click at [61, 187] on link "Repeat Sentence" at bounding box center [91, 185] width 93 height 22
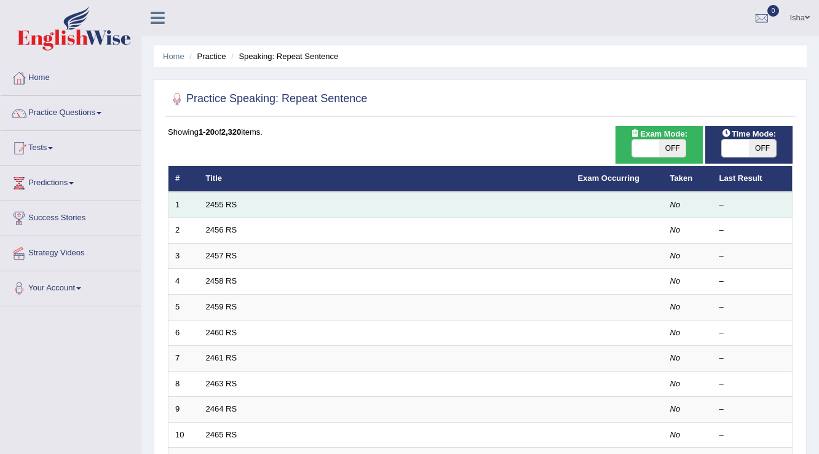
click at [302, 203] on td "2455 RS" at bounding box center [385, 205] width 372 height 26
click at [232, 200] on link "2455 RS" at bounding box center [221, 204] width 31 height 9
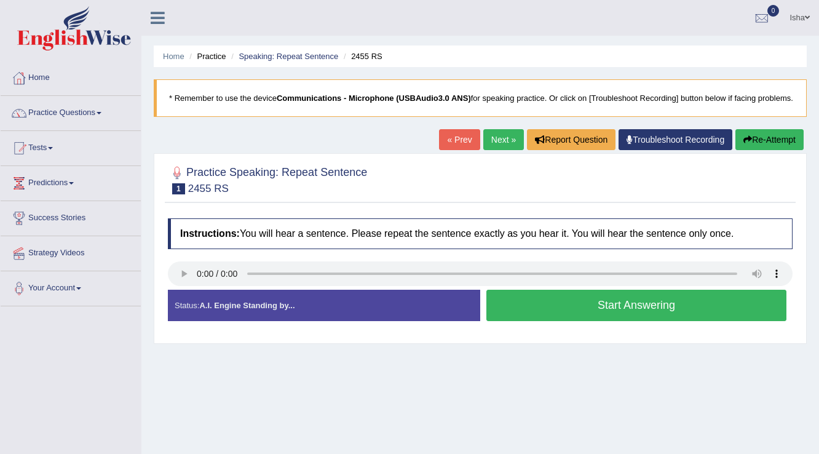
click at [642, 319] on button "Start Answering" at bounding box center [636, 305] width 300 height 31
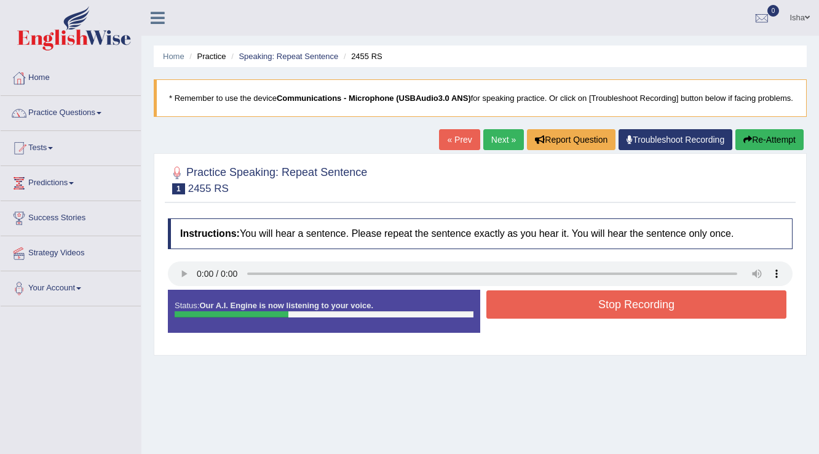
click at [641, 315] on button "Stop Recording" at bounding box center [636, 304] width 300 height 28
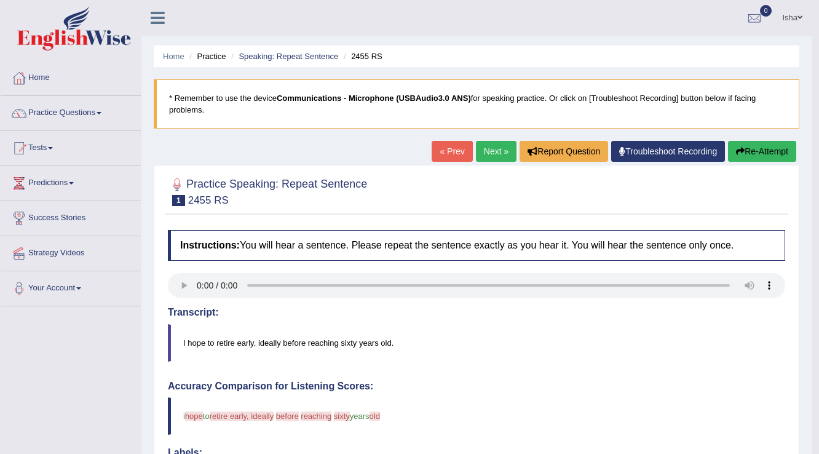
click at [504, 150] on link "Next »" at bounding box center [496, 151] width 41 height 21
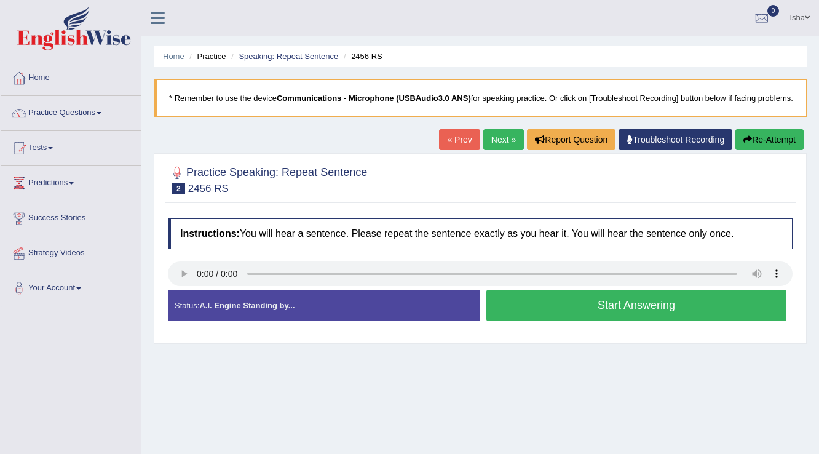
click at [662, 320] on button "Start Answering" at bounding box center [636, 305] width 300 height 31
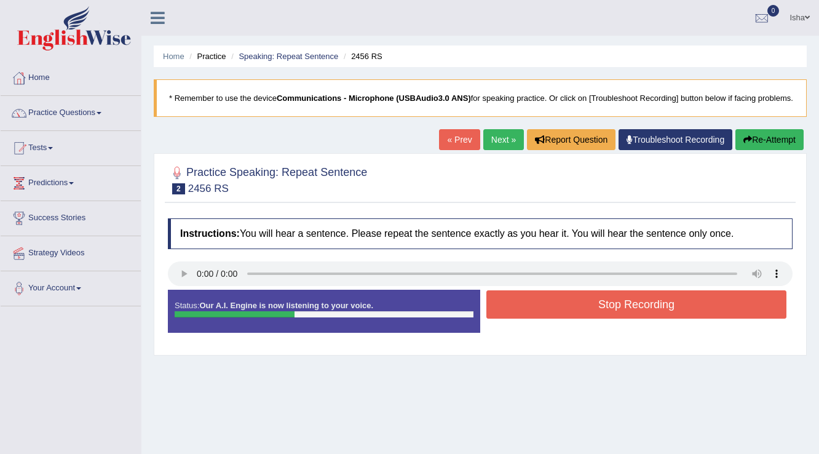
click at [662, 318] on button "Stop Recording" at bounding box center [636, 304] width 300 height 28
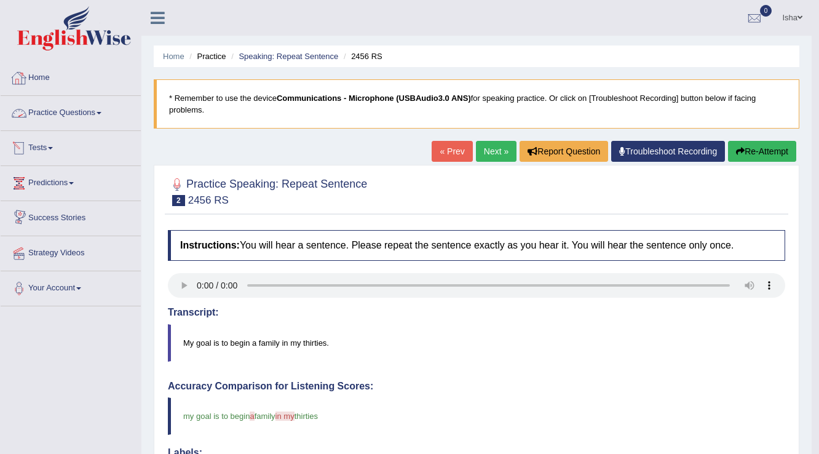
click at [48, 89] on link "Home" at bounding box center [71, 76] width 140 height 31
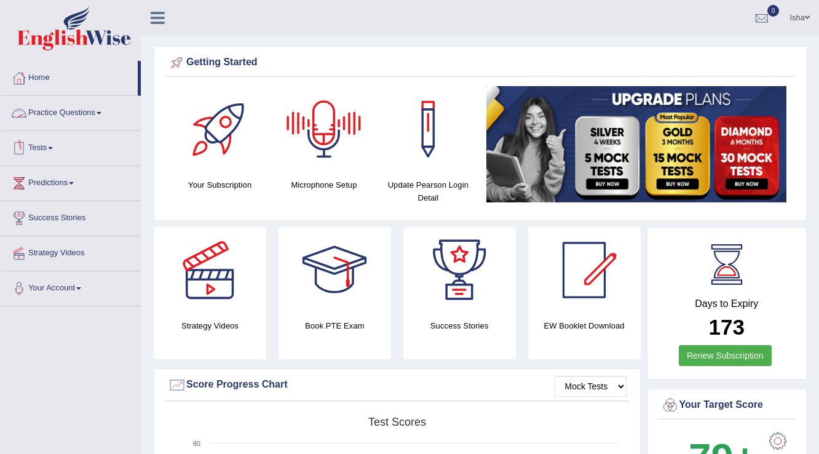
click at [49, 109] on link "Practice Questions" at bounding box center [71, 111] width 140 height 31
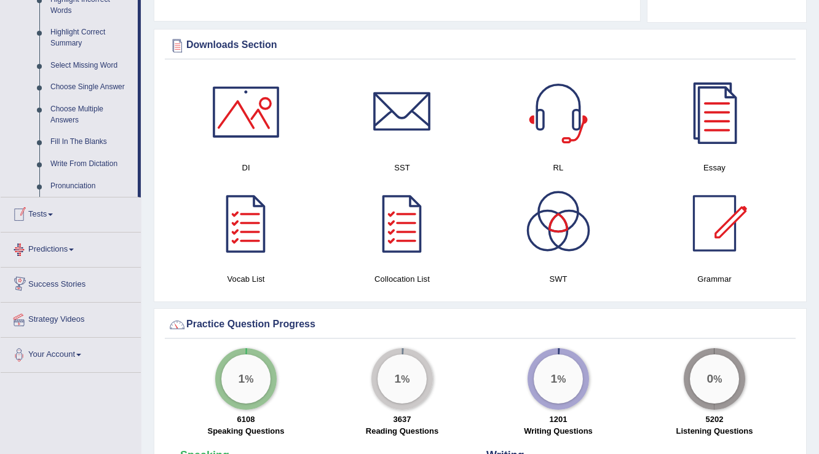
click at [43, 216] on link "Tests" at bounding box center [71, 212] width 140 height 31
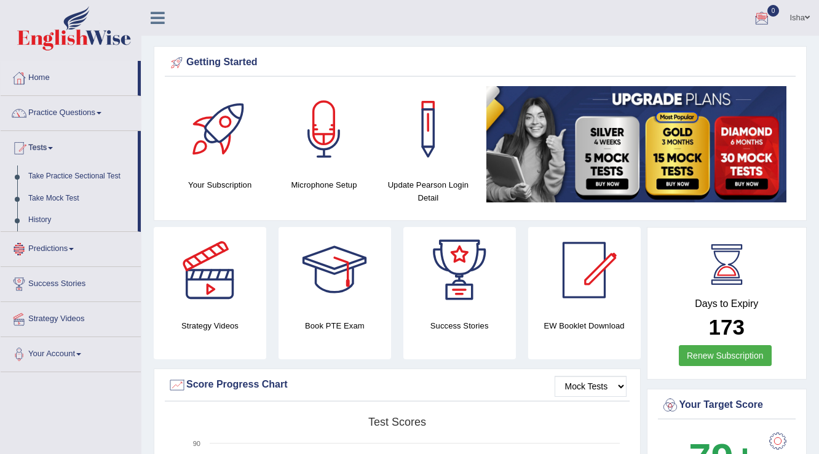
click at [67, 248] on link "Predictions" at bounding box center [71, 247] width 140 height 31
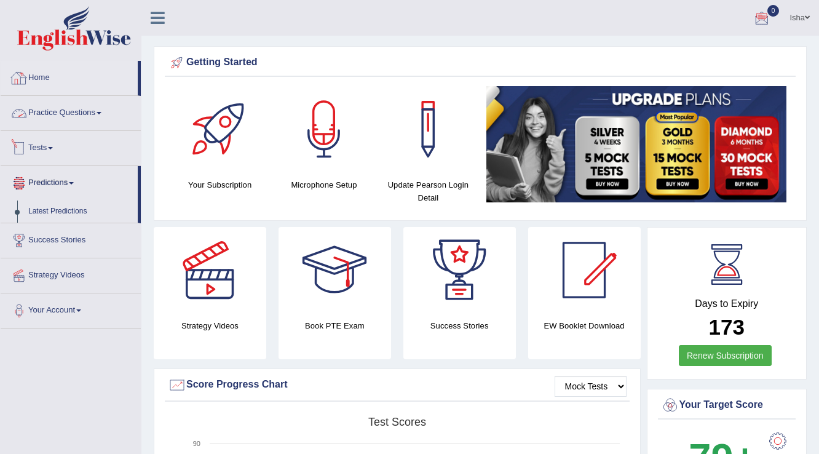
click at [42, 76] on link "Home" at bounding box center [69, 76] width 137 height 31
